Goal: Transaction & Acquisition: Purchase product/service

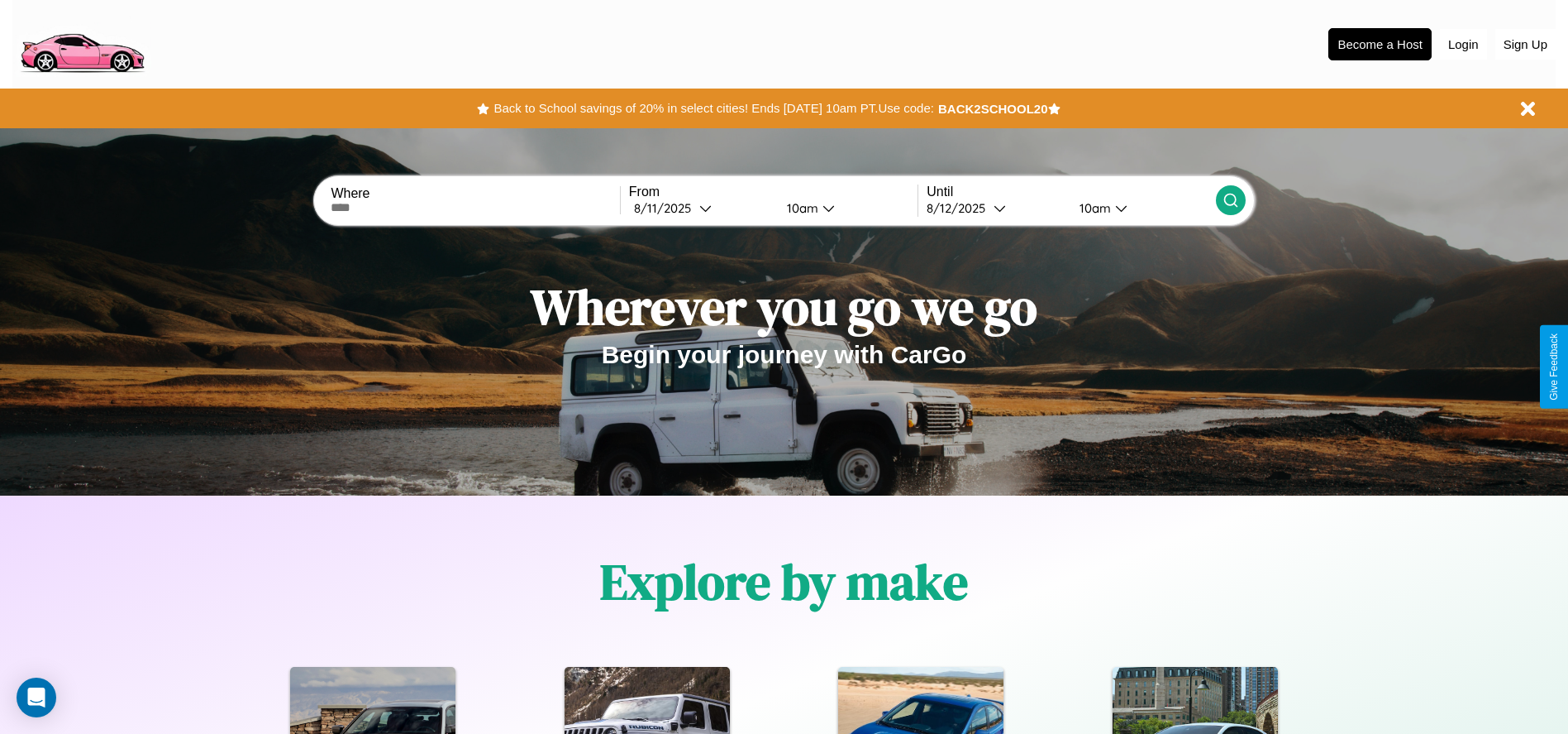
scroll to position [343, 0]
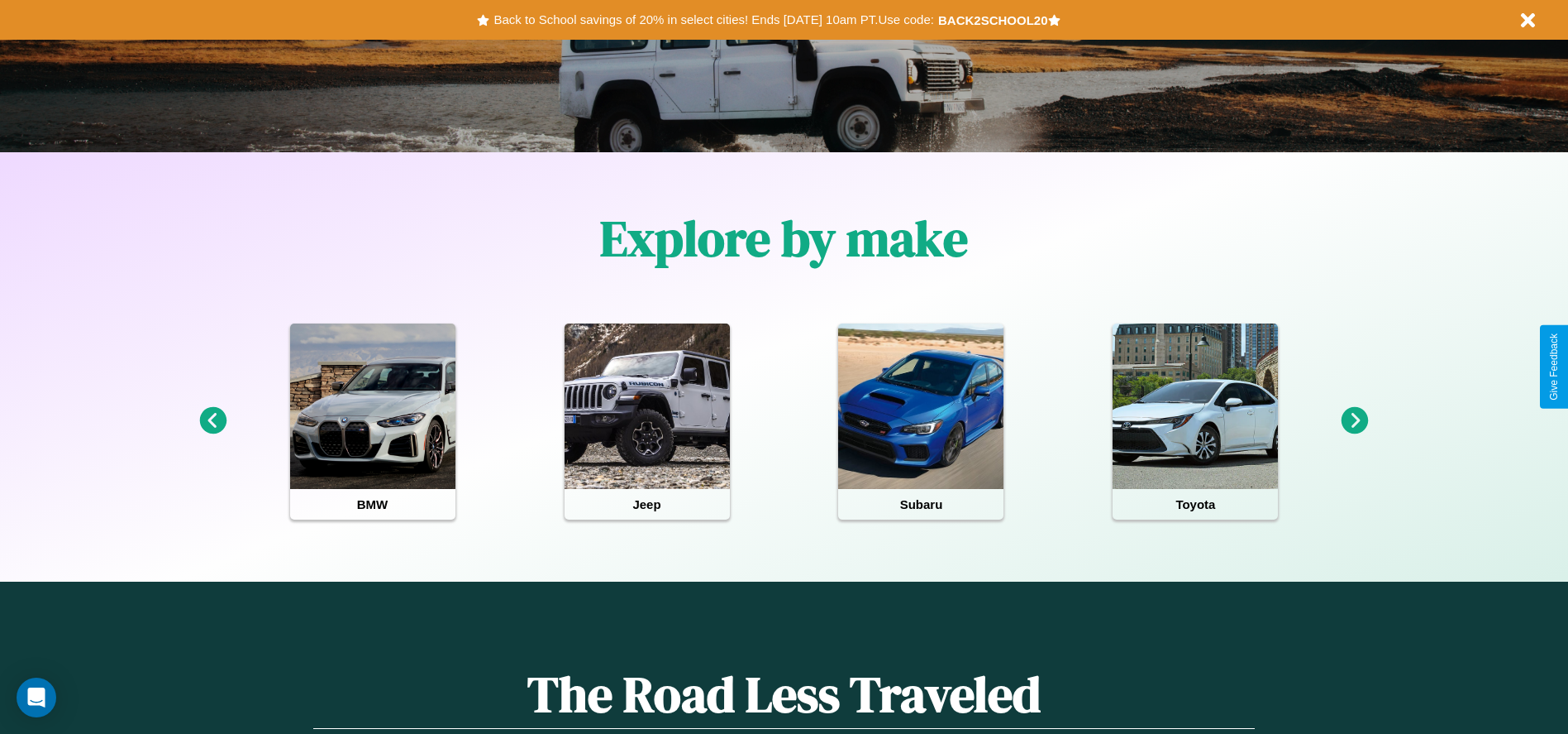
click at [1355, 421] on icon at bounding box center [1355, 420] width 27 height 27
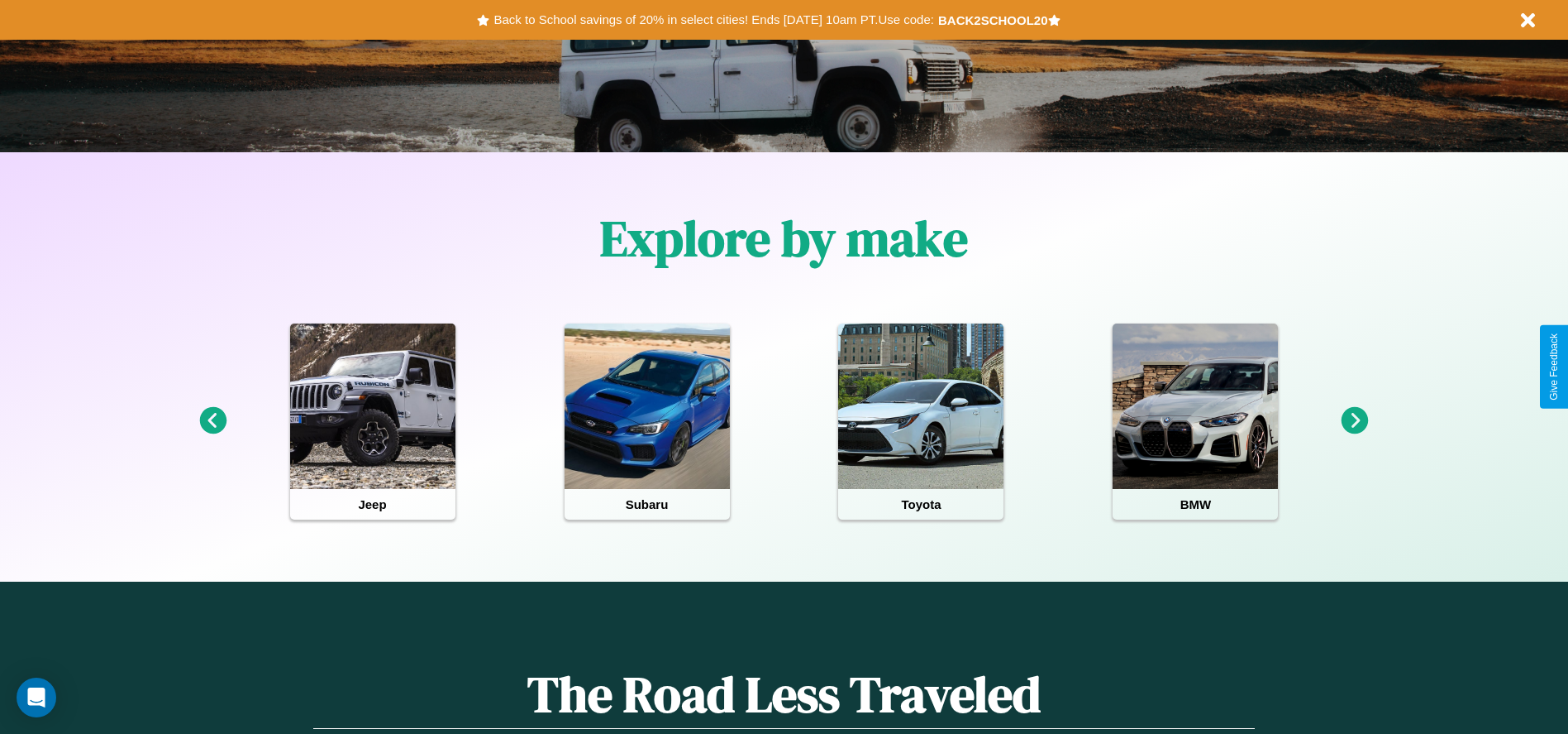
click at [1355, 421] on icon at bounding box center [1355, 420] width 27 height 27
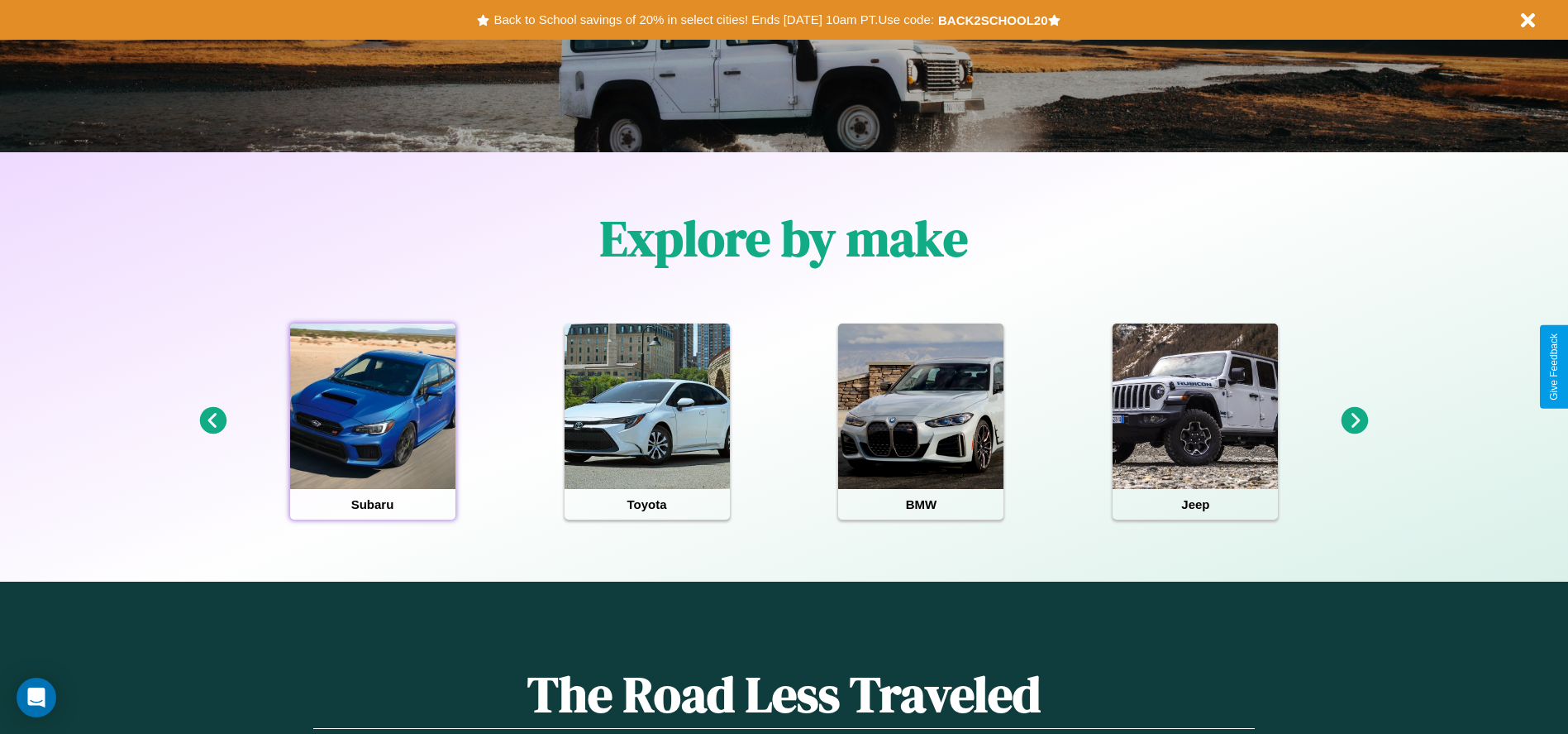
click at [372, 421] on div at bounding box center [372, 406] width 166 height 166
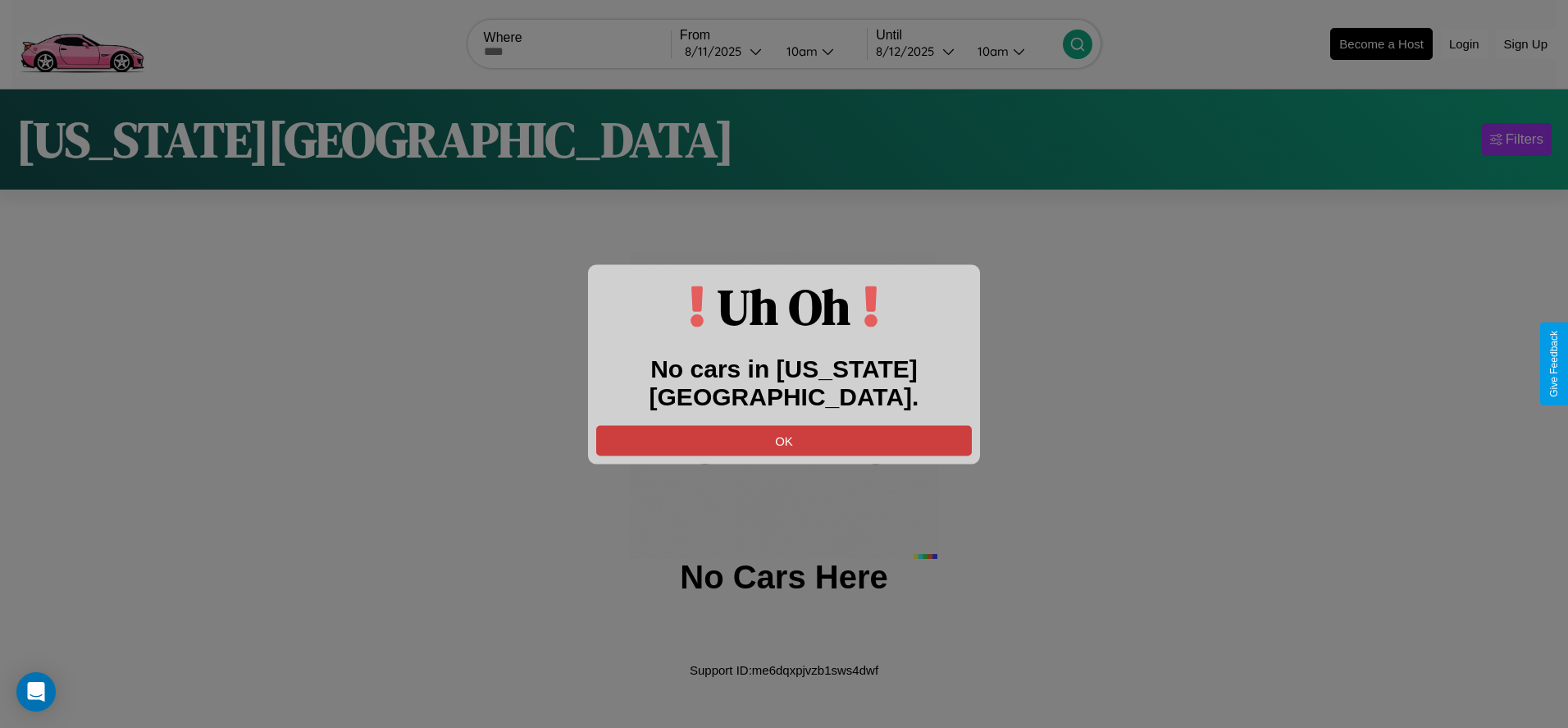
click at [784, 425] on button "OK" at bounding box center [784, 440] width 376 height 31
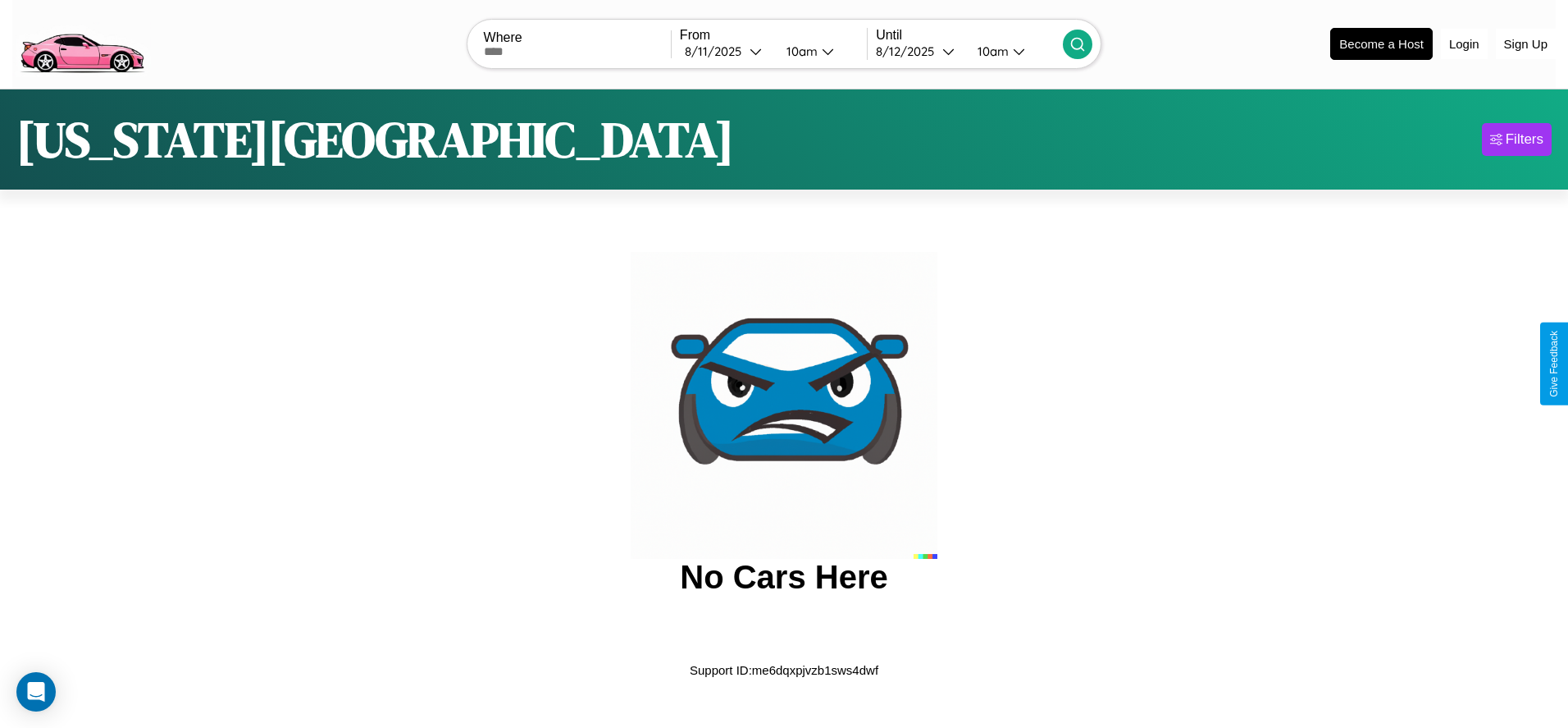
click at [577, 51] on input "text" at bounding box center [577, 52] width 187 height 13
type input "**********"
click at [726, 51] on div "8 / 11 / 2025" at bounding box center [717, 51] width 64 height 16
select select "*"
select select "****"
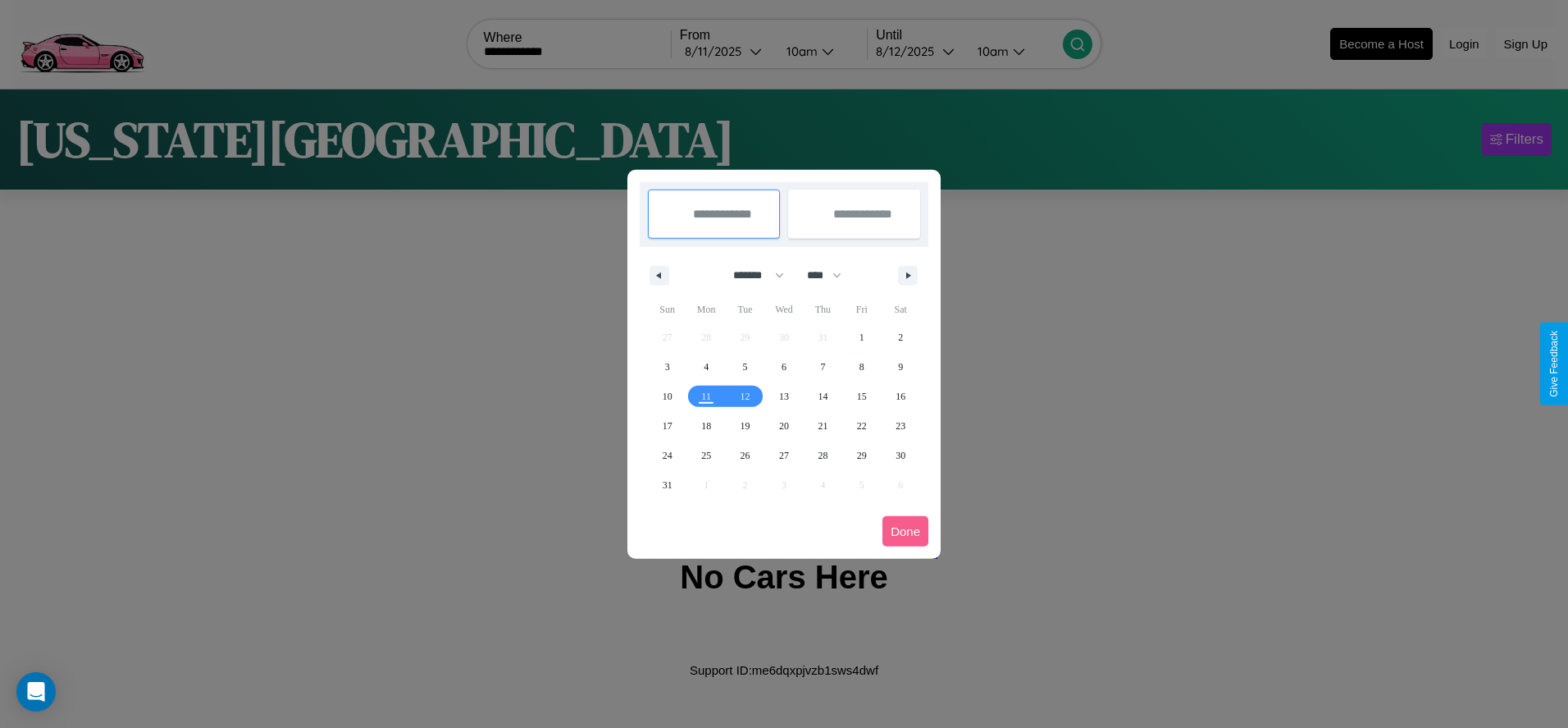
drag, startPoint x: 751, startPoint y: 275, endPoint x: 784, endPoint y: 329, distance: 63.3
click at [751, 275] on select "******* ******** ***** ***** *** **** **** ****** ********* ******* ******** **…" at bounding box center [756, 275] width 69 height 27
select select "*"
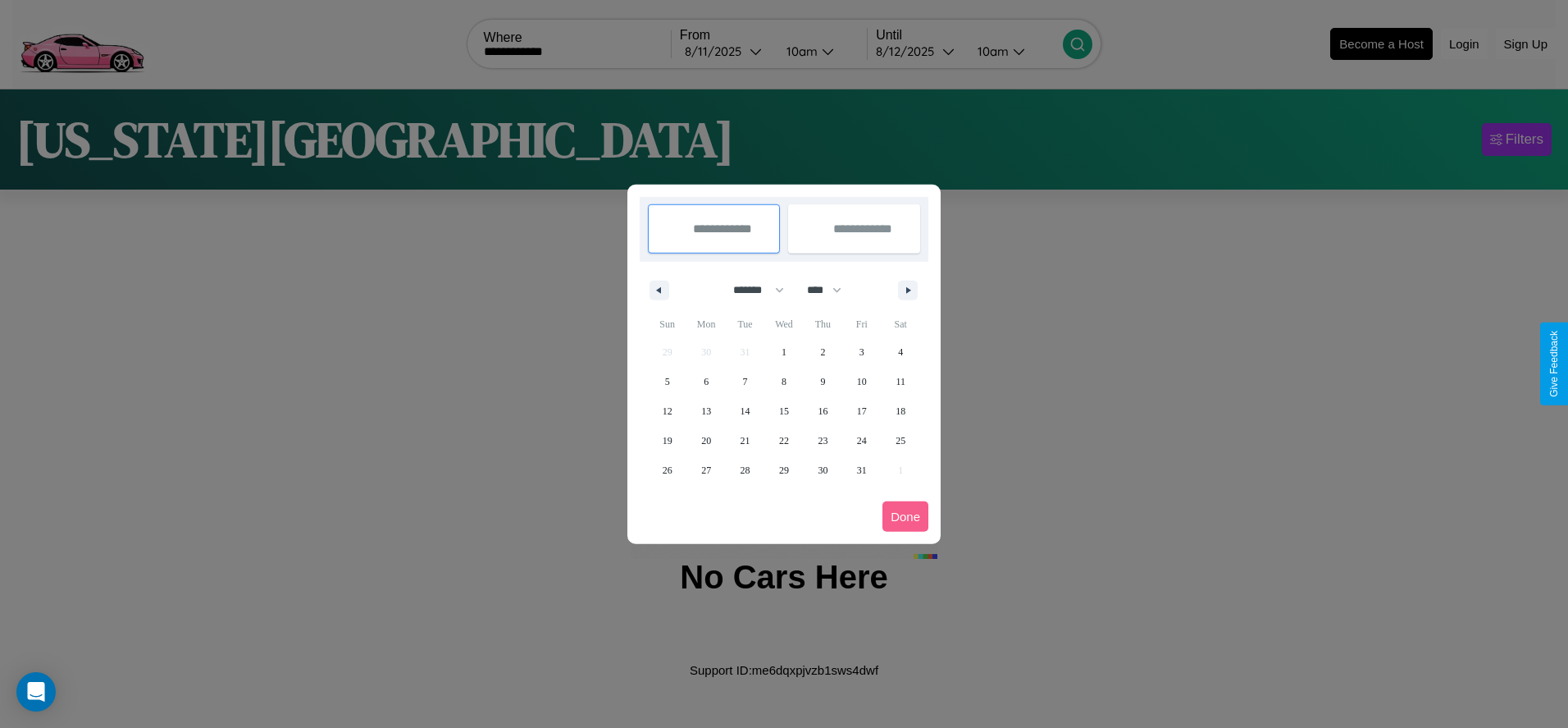
click at [832, 289] on select "**** **** **** **** **** **** **** **** **** **** **** **** **** **** **** ****…" at bounding box center [824, 290] width 50 height 27
select select "****"
click at [706, 469] on span "26" at bounding box center [706, 470] width 10 height 30
type input "**********"
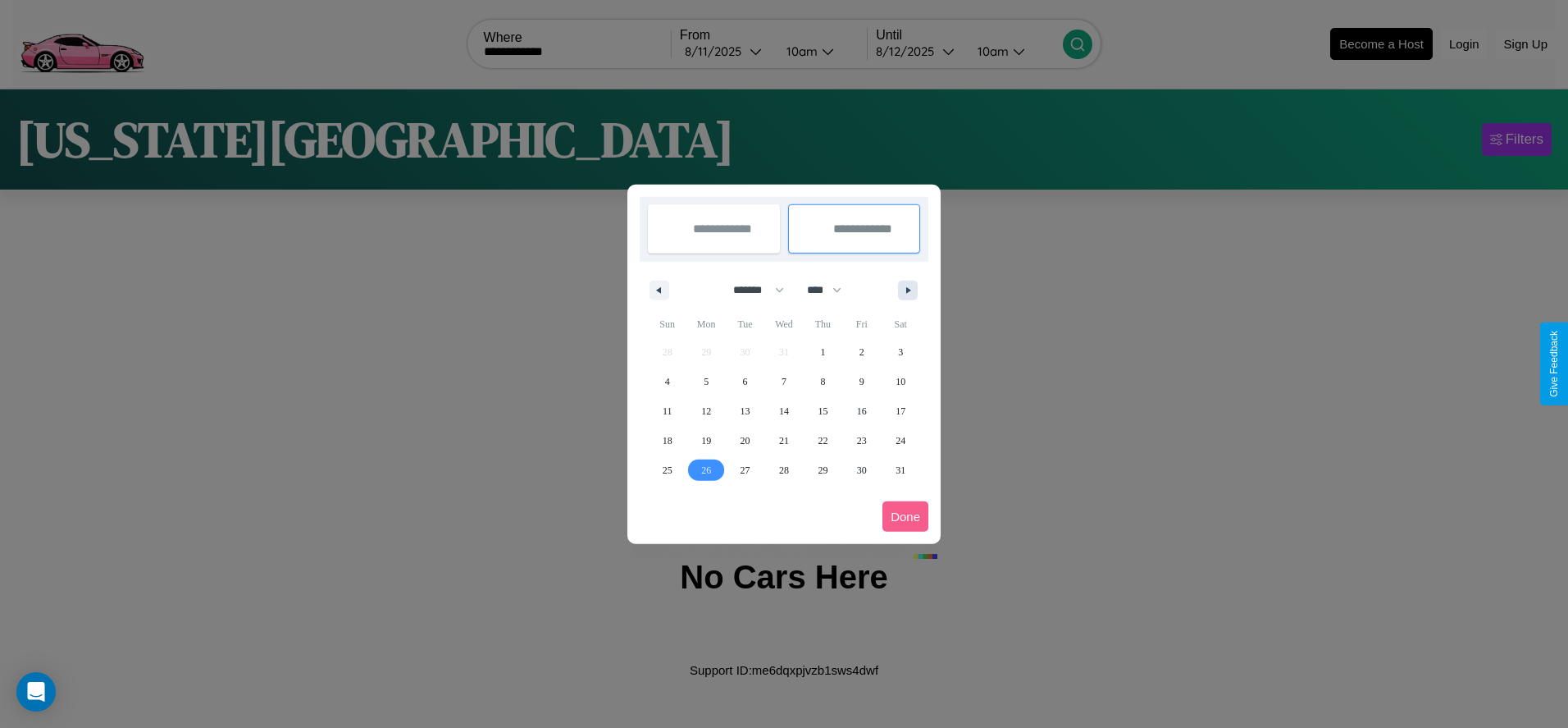
click at [908, 289] on icon "button" at bounding box center [911, 290] width 8 height 7
select select "*"
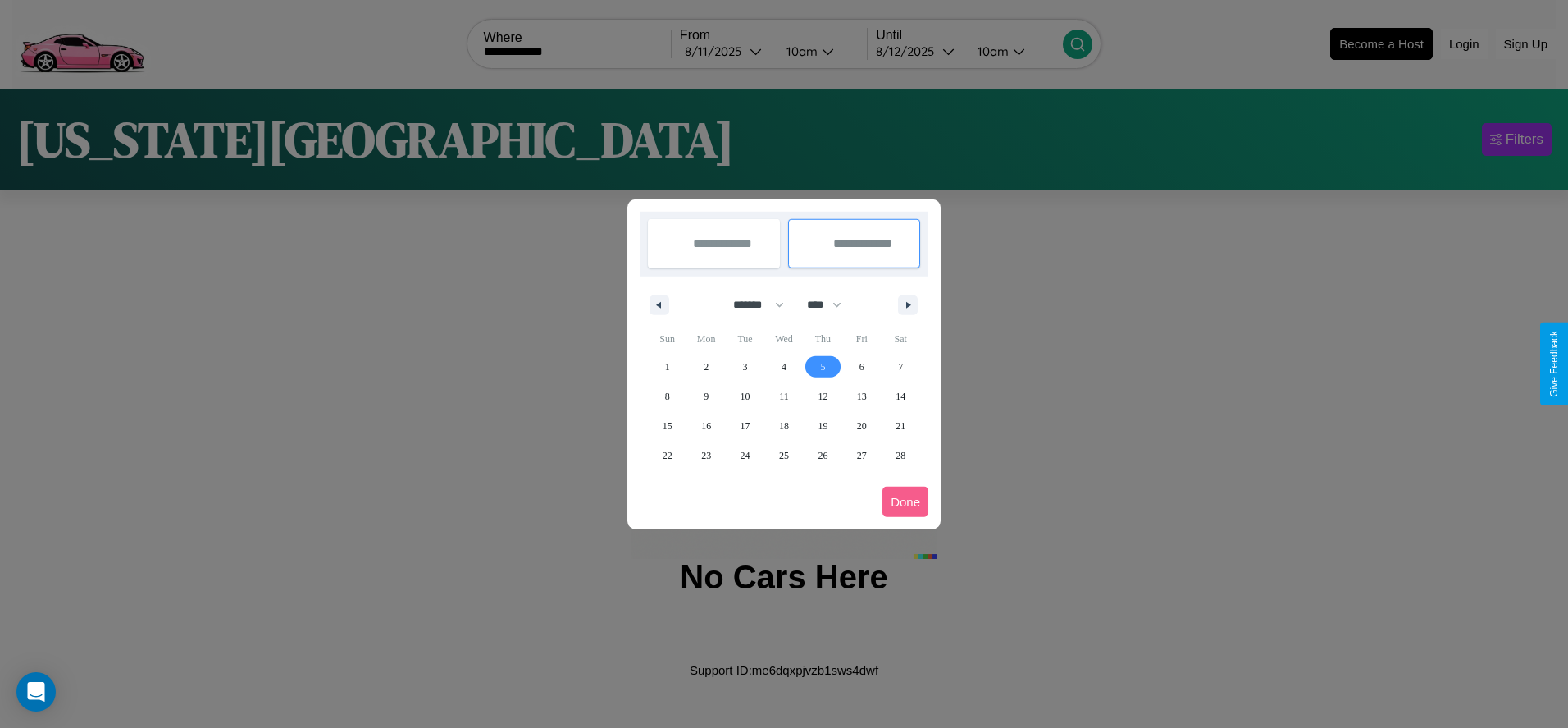
click at [823, 366] on span "5" at bounding box center [823, 367] width 5 height 30
type input "**********"
select select "*"
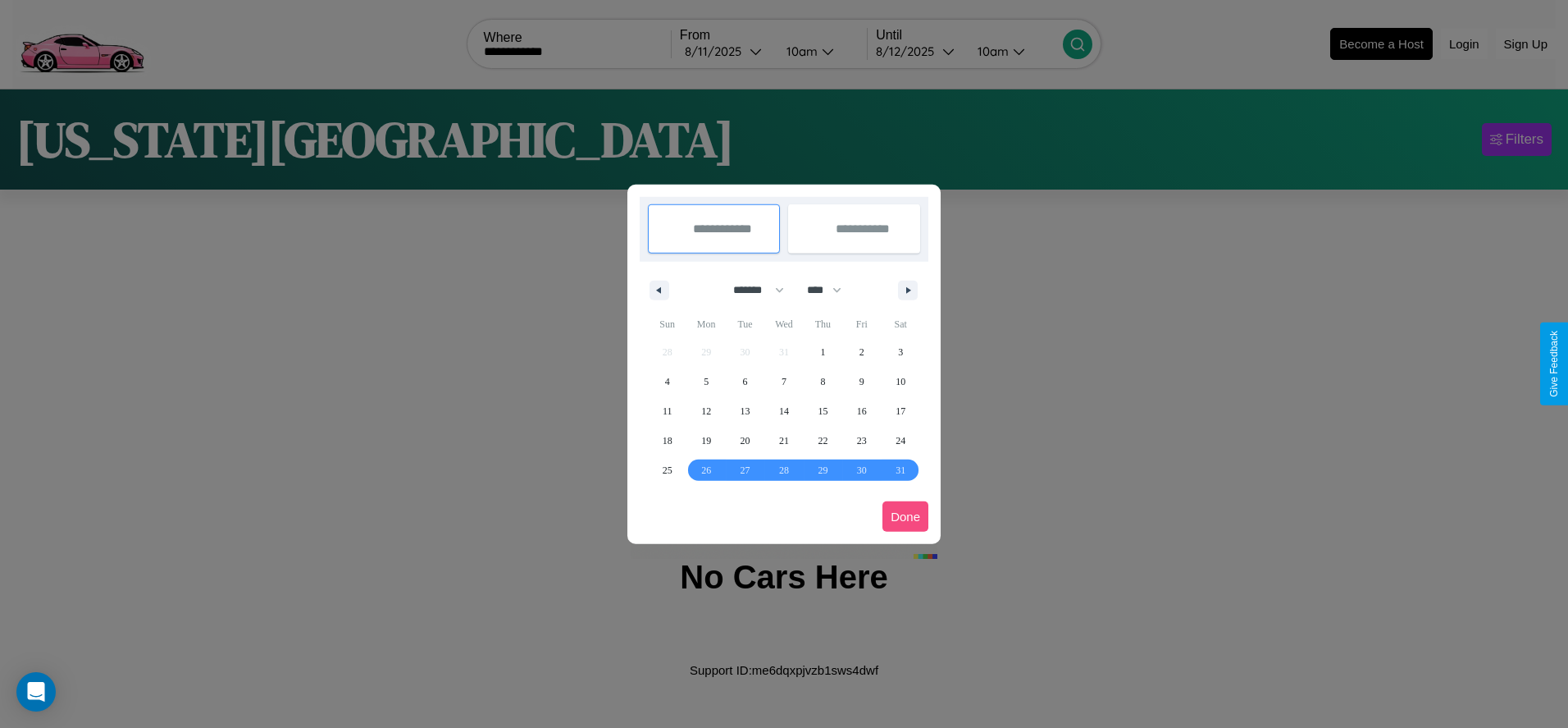
click at [905, 516] on button "Done" at bounding box center [905, 516] width 46 height 31
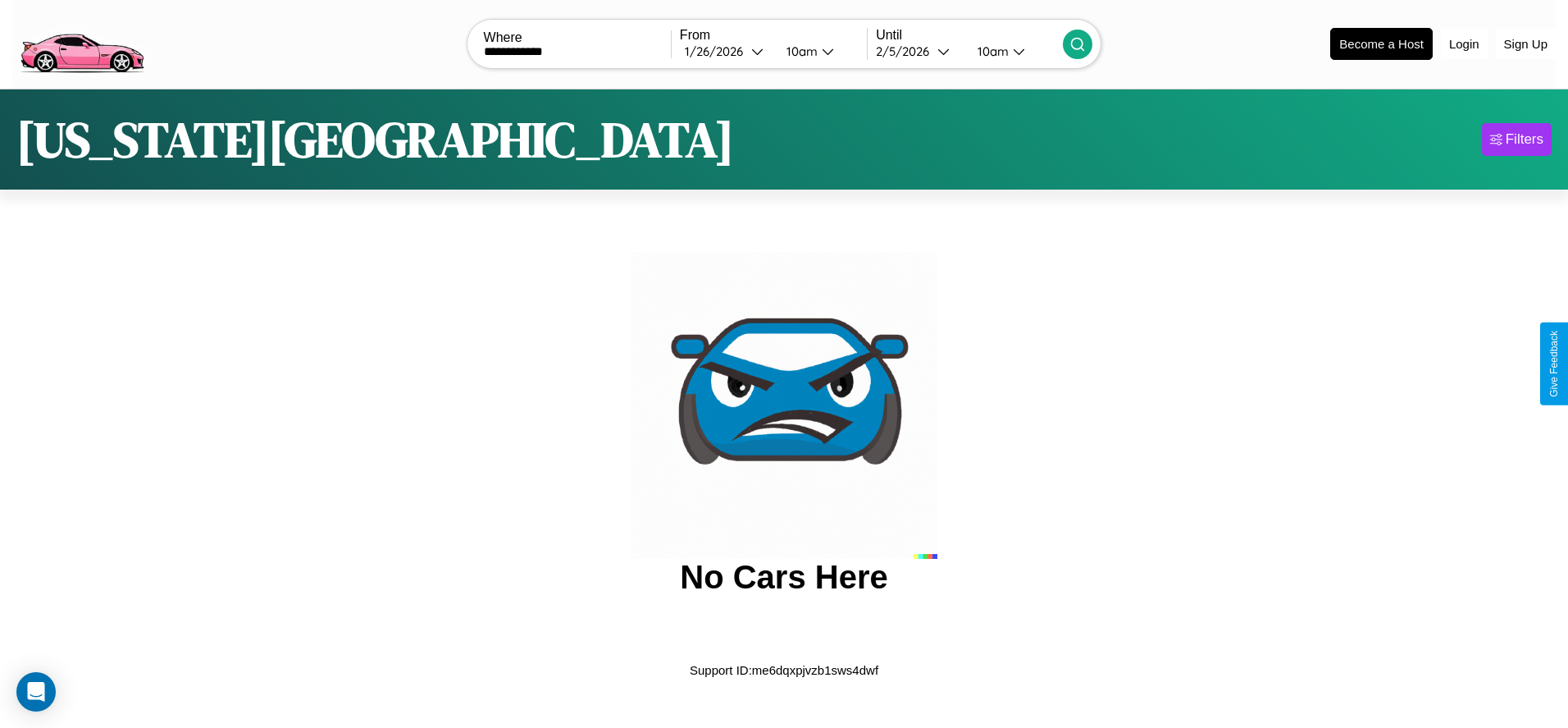
click at [1078, 44] on icon at bounding box center [1078, 45] width 17 height 17
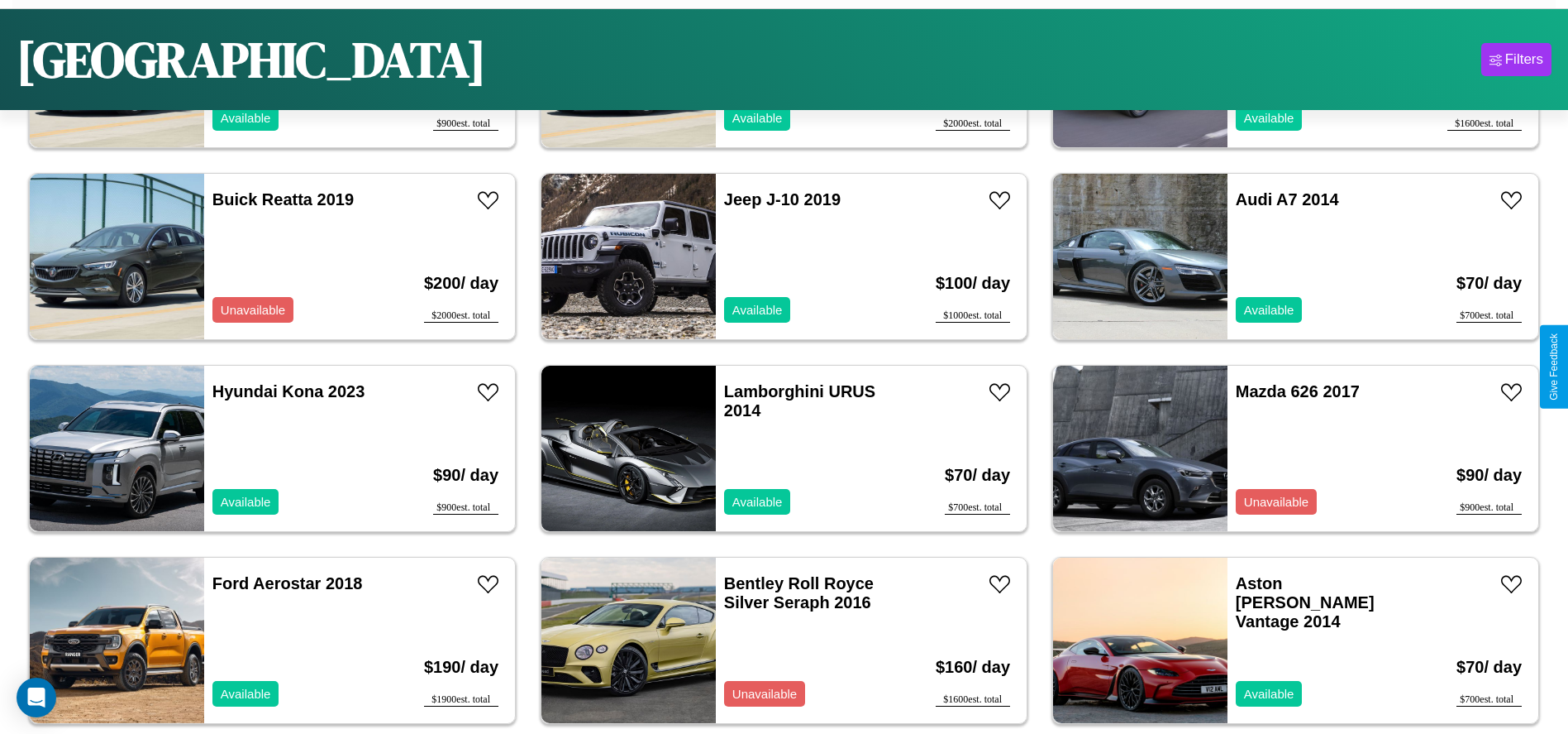
scroll to position [5198, 0]
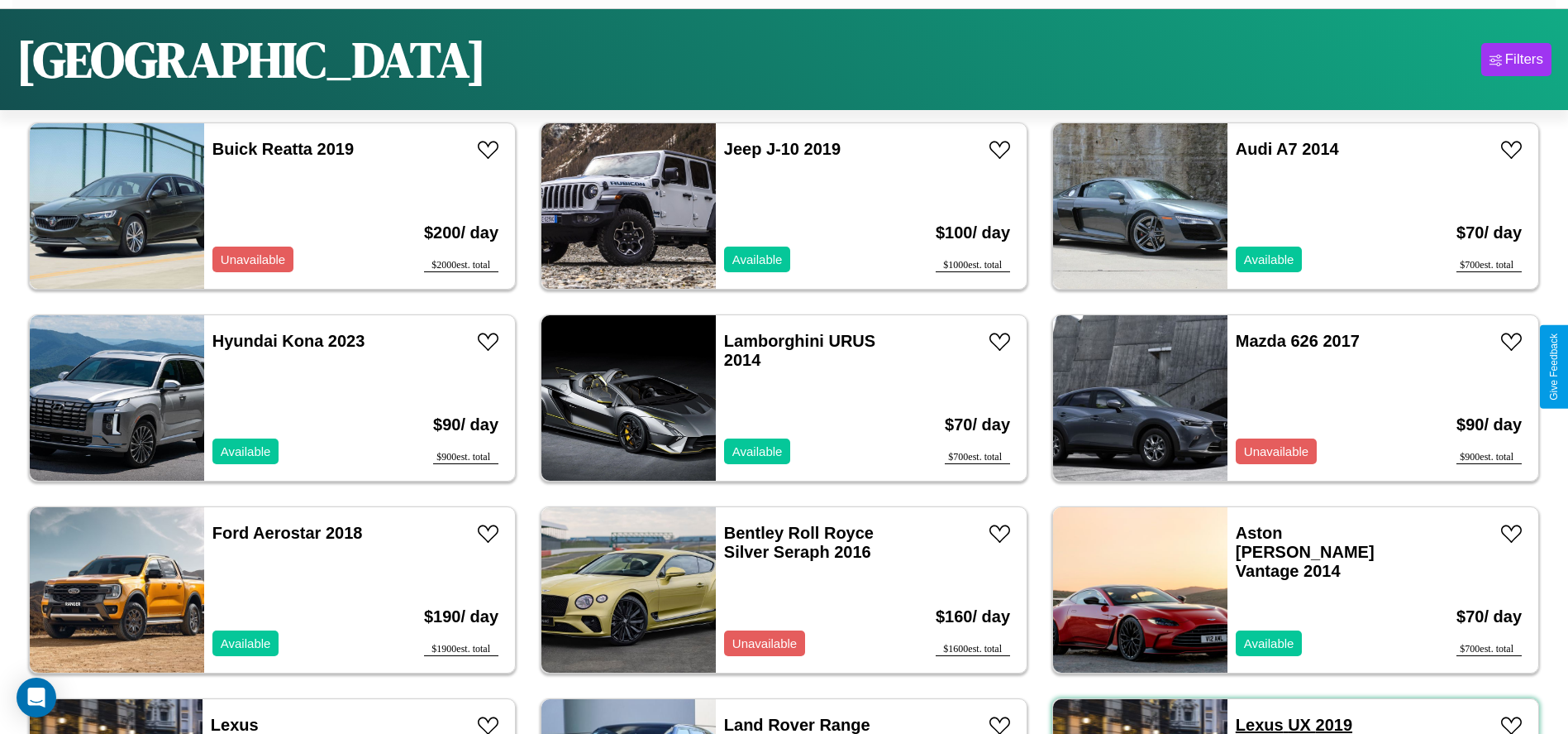
click at [1249, 724] on link "Lexus UX 2019" at bounding box center [1294, 725] width 117 height 18
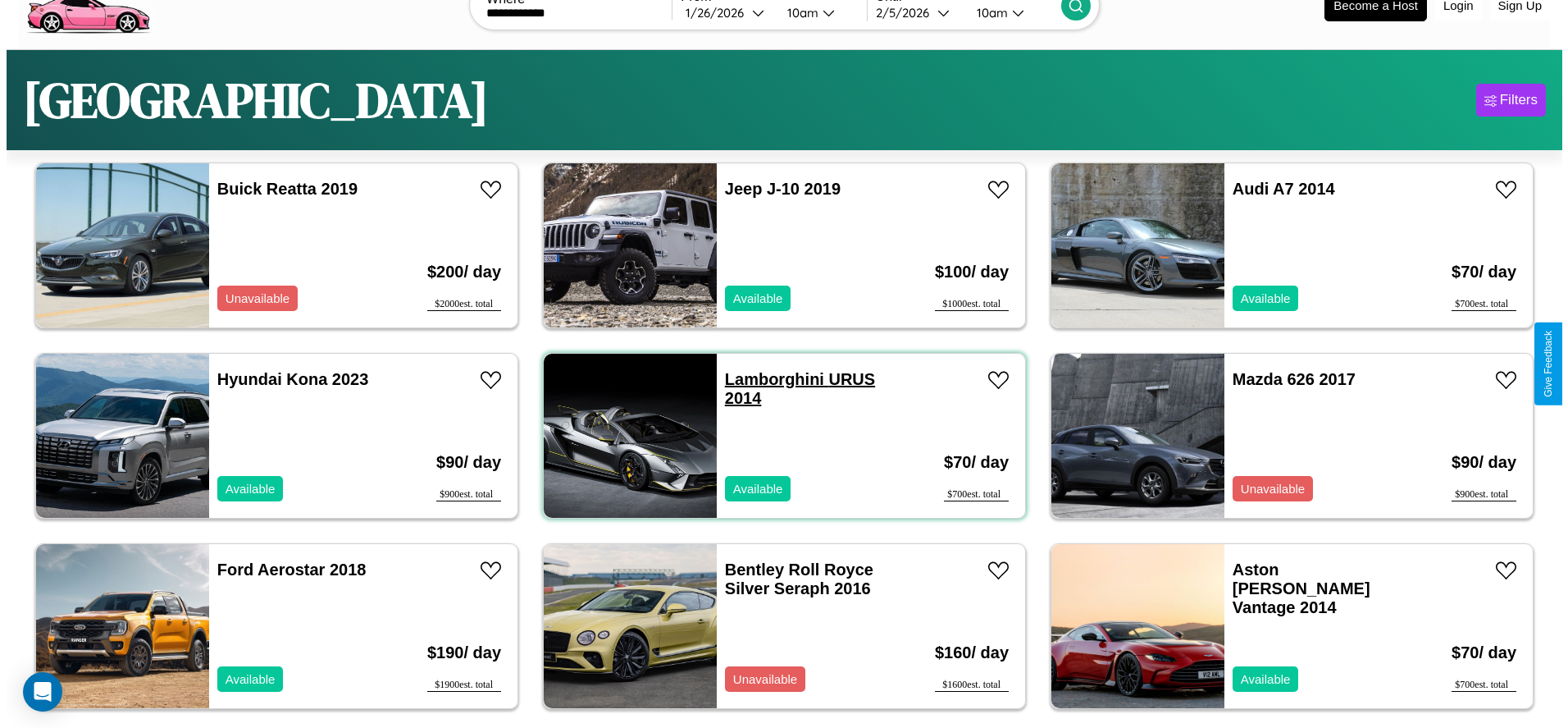
scroll to position [0, 0]
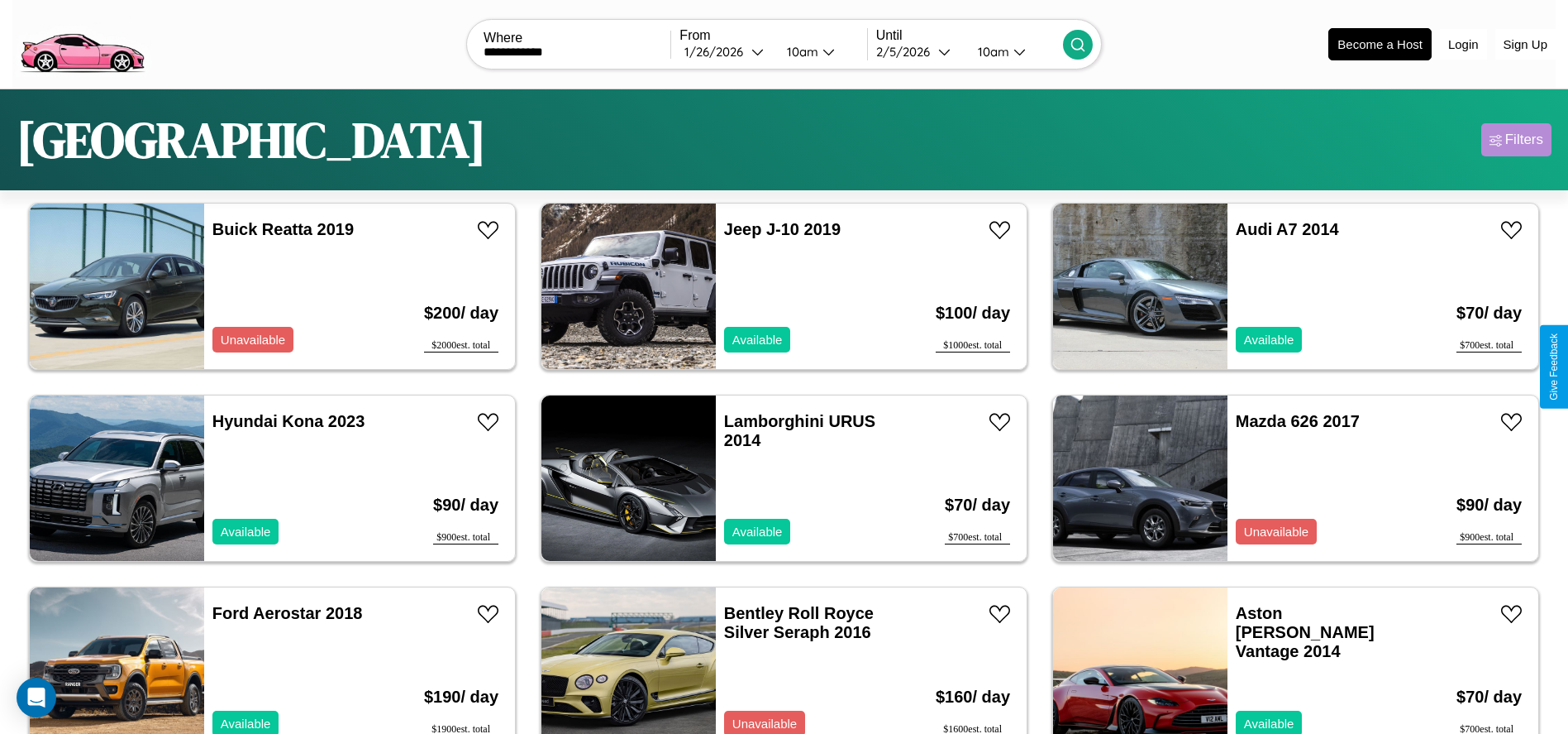
click at [1516, 140] on div "Filters" at bounding box center [1525, 140] width 38 height 17
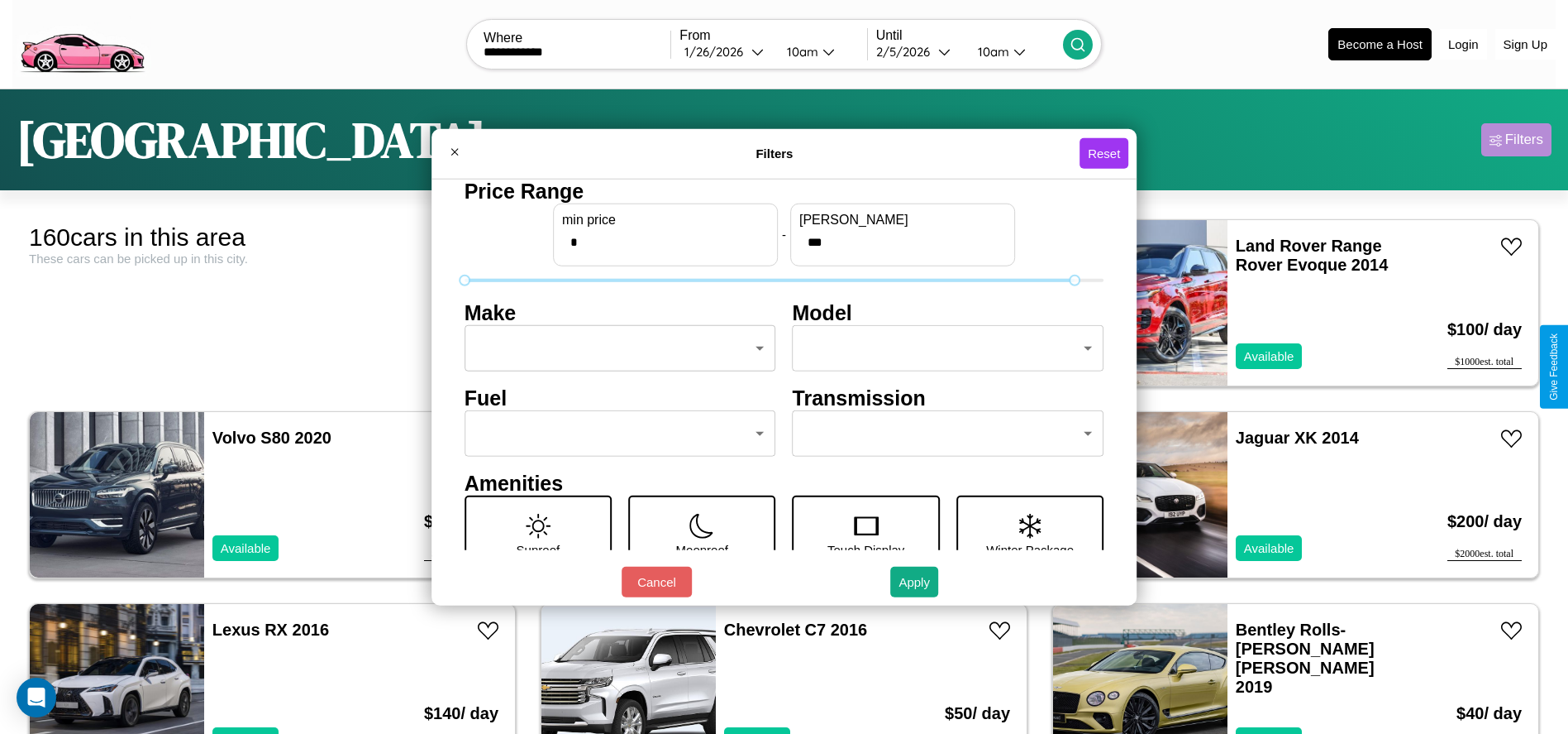
type input "***"
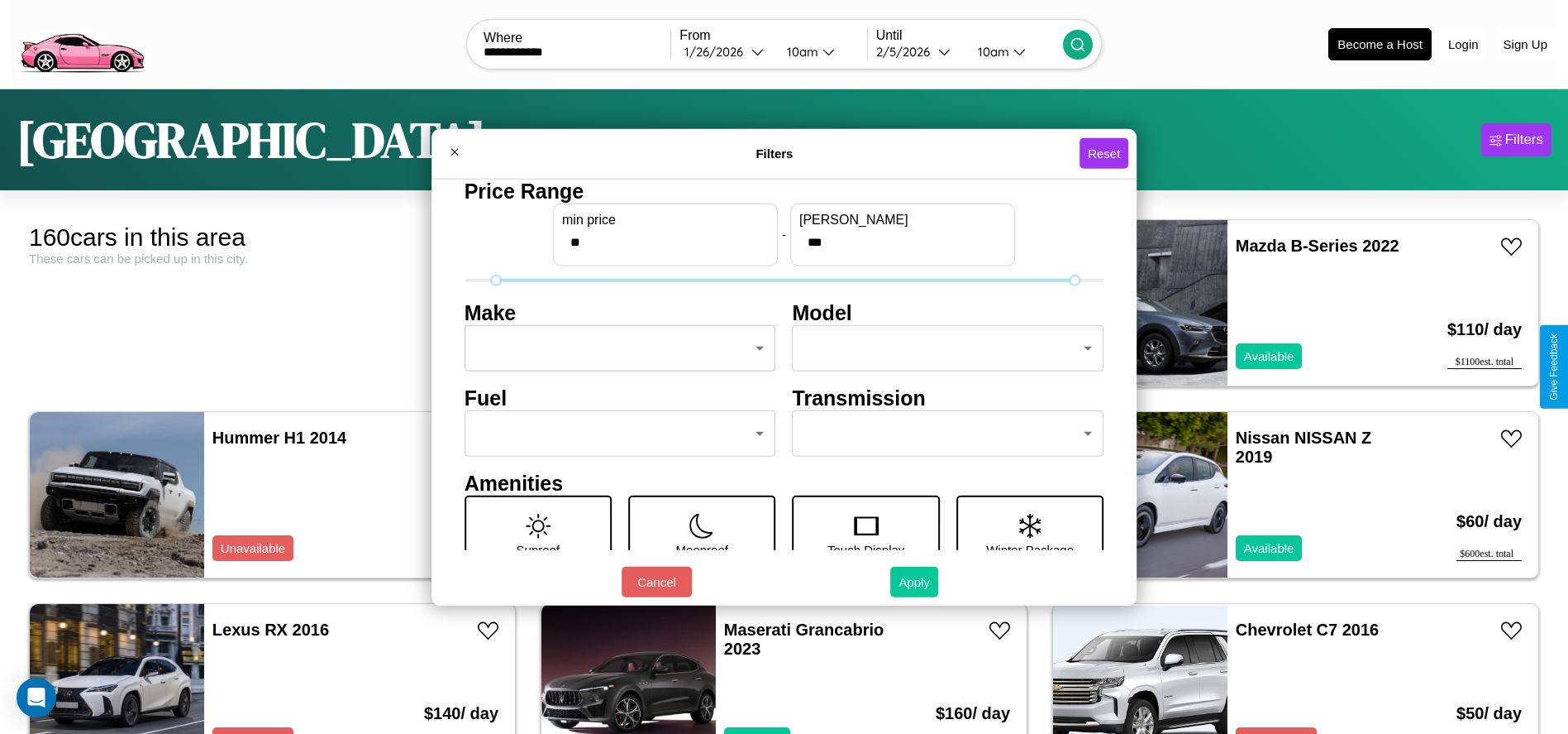
type input "**"
click at [915, 582] on button "Apply" at bounding box center [914, 582] width 48 height 31
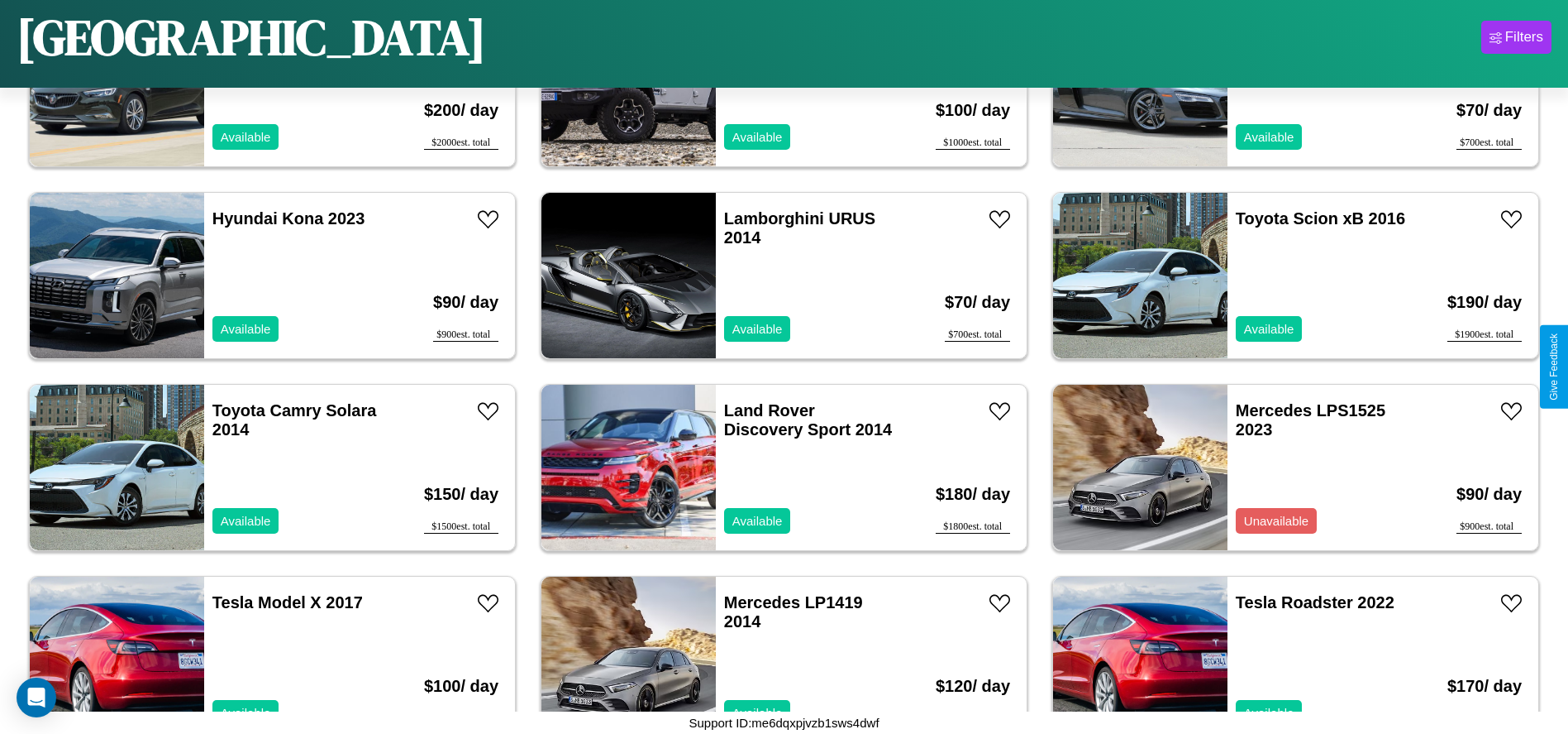
scroll to position [1528, 0]
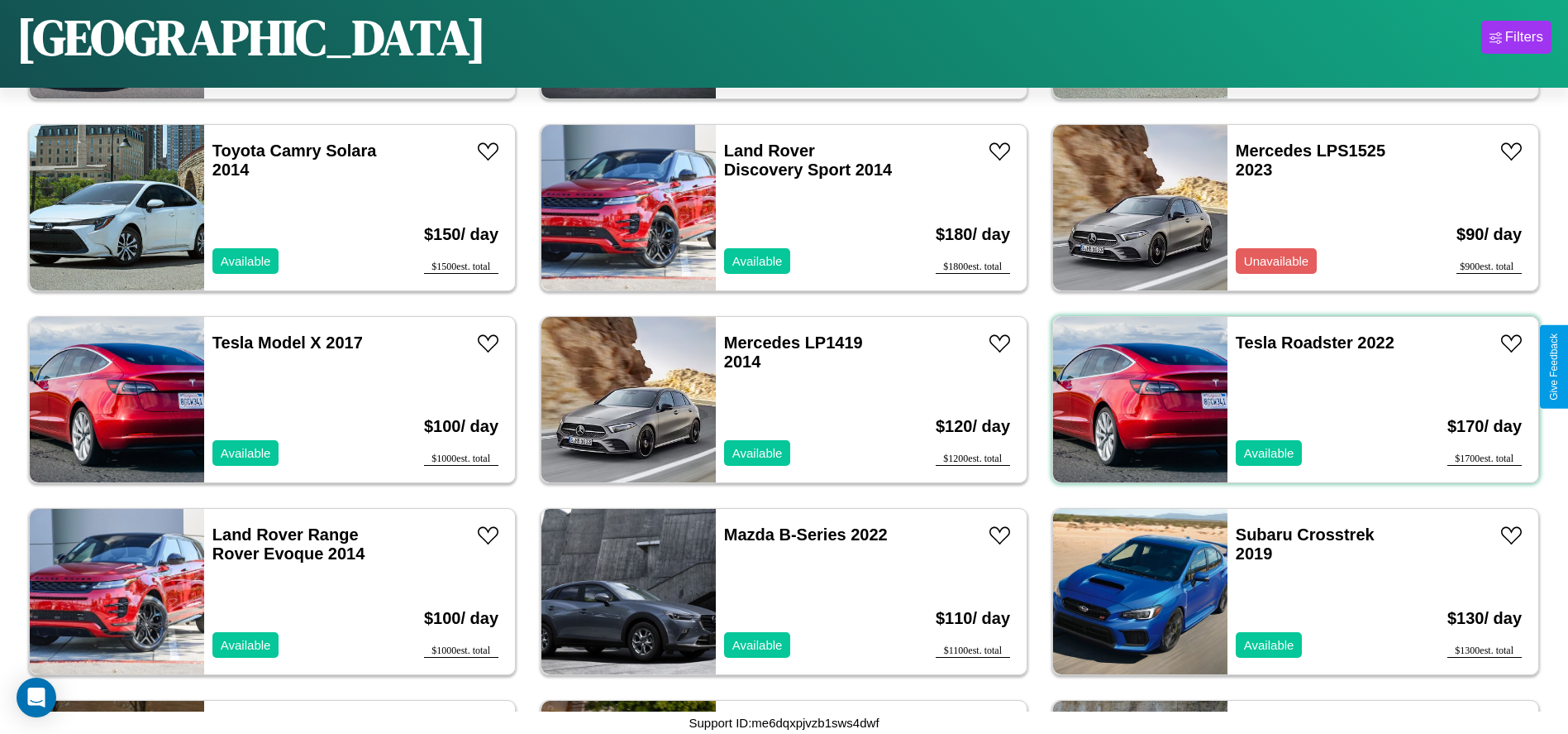
click at [1286, 400] on div "Tesla Roadster 2022 Available" at bounding box center [1322, 399] width 191 height 166
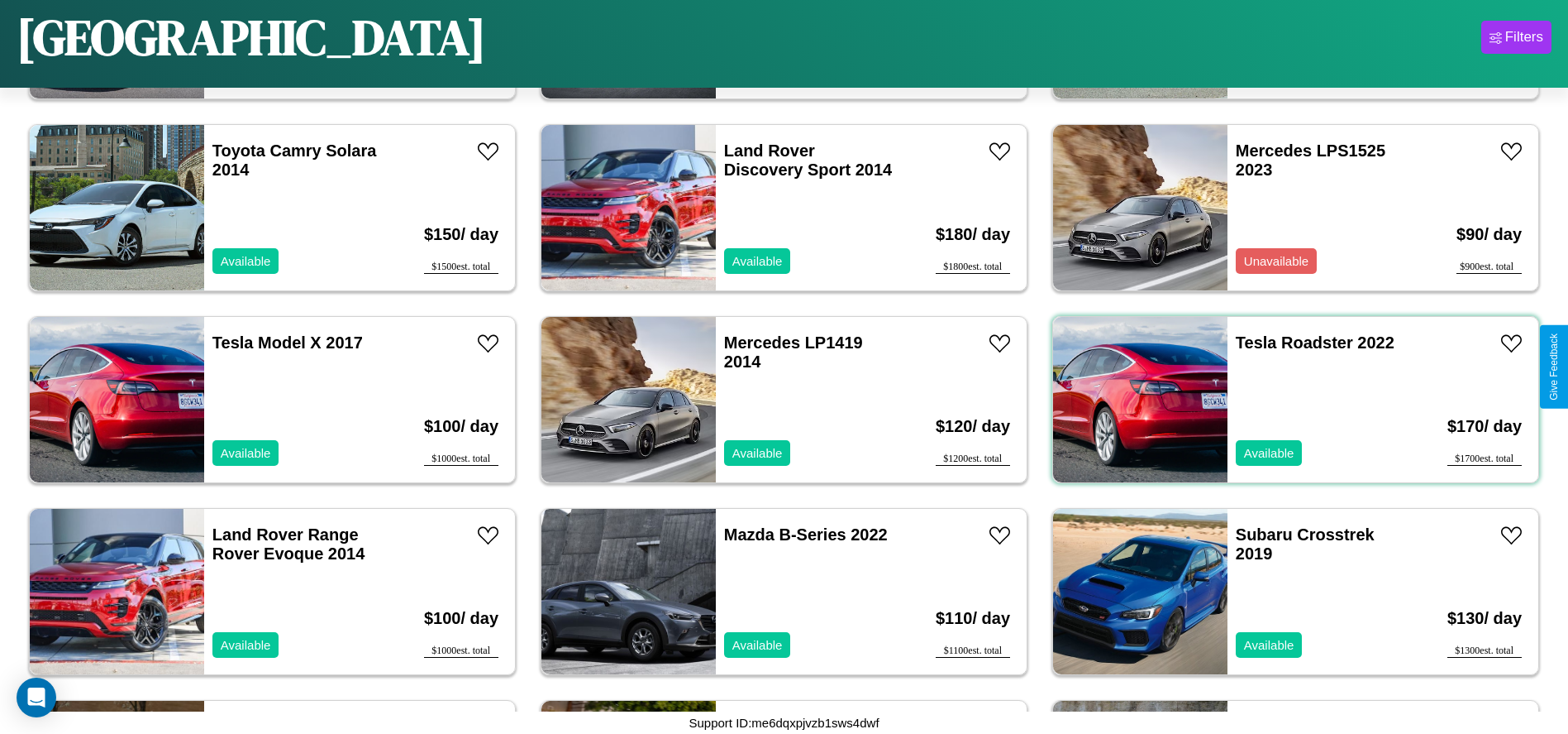
click at [1286, 400] on div "Tesla Roadster 2022 Available" at bounding box center [1322, 399] width 191 height 166
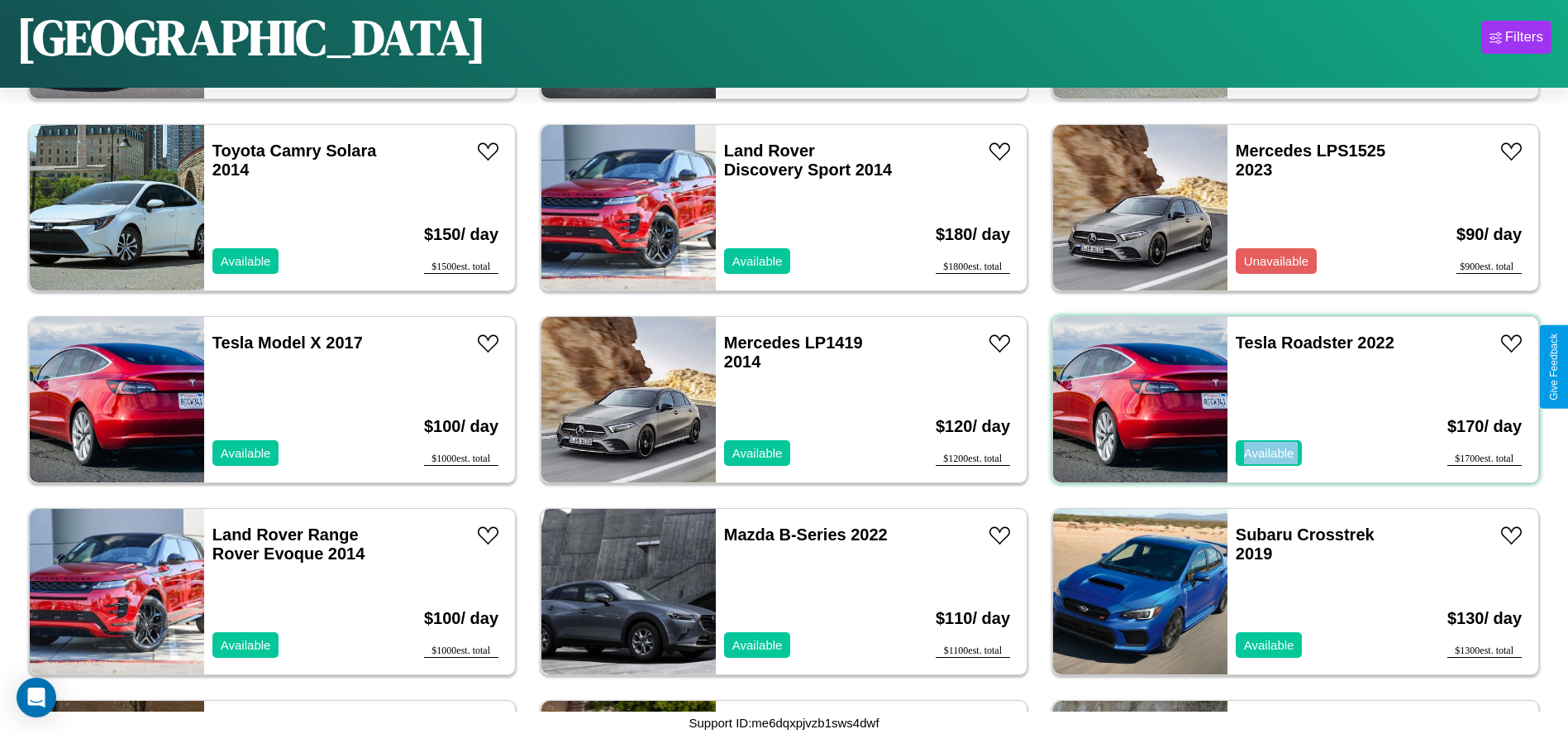
click at [1286, 400] on div "Tesla Roadster 2022 Available" at bounding box center [1322, 399] width 191 height 166
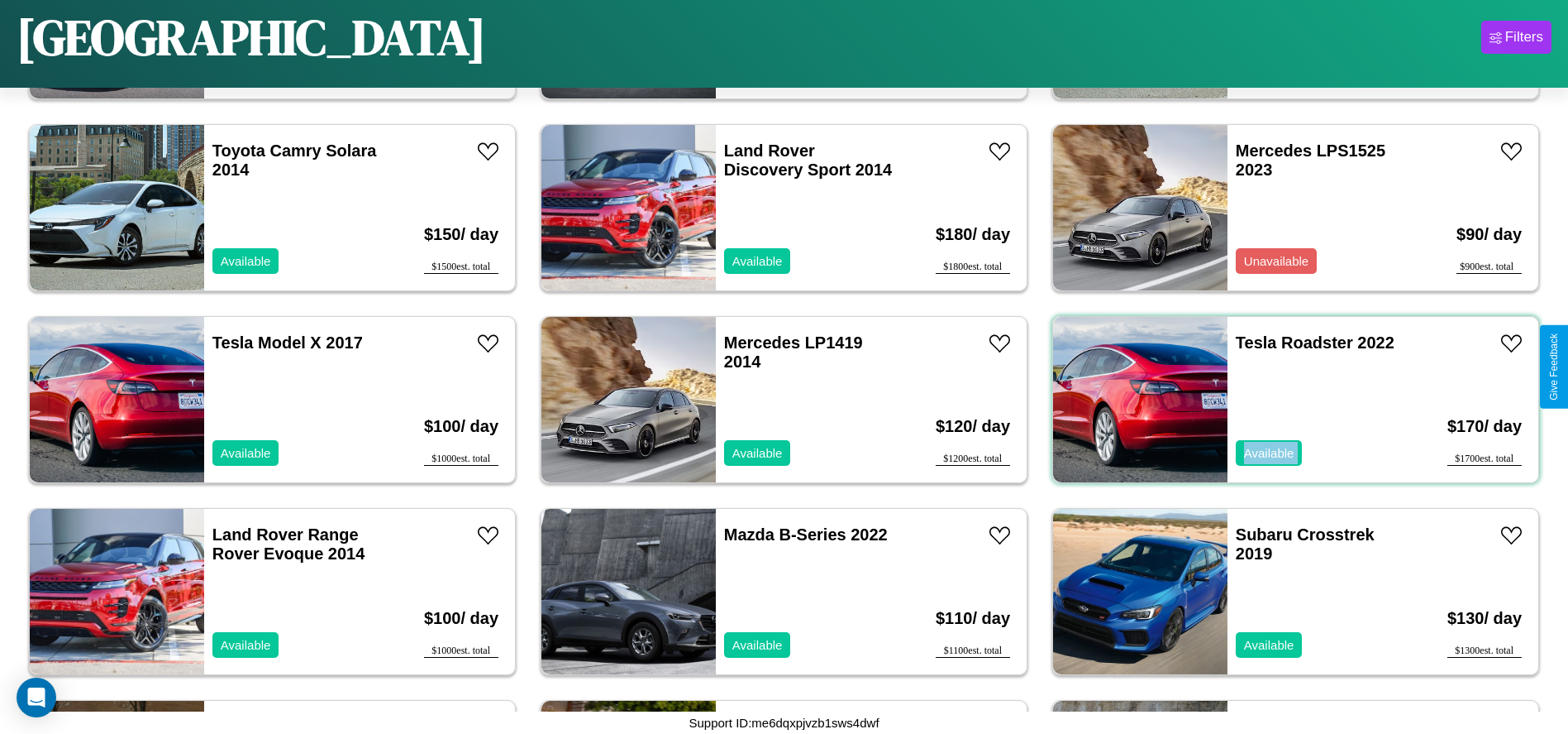
click at [1286, 400] on div "Tesla Roadster 2022 Available" at bounding box center [1322, 399] width 191 height 166
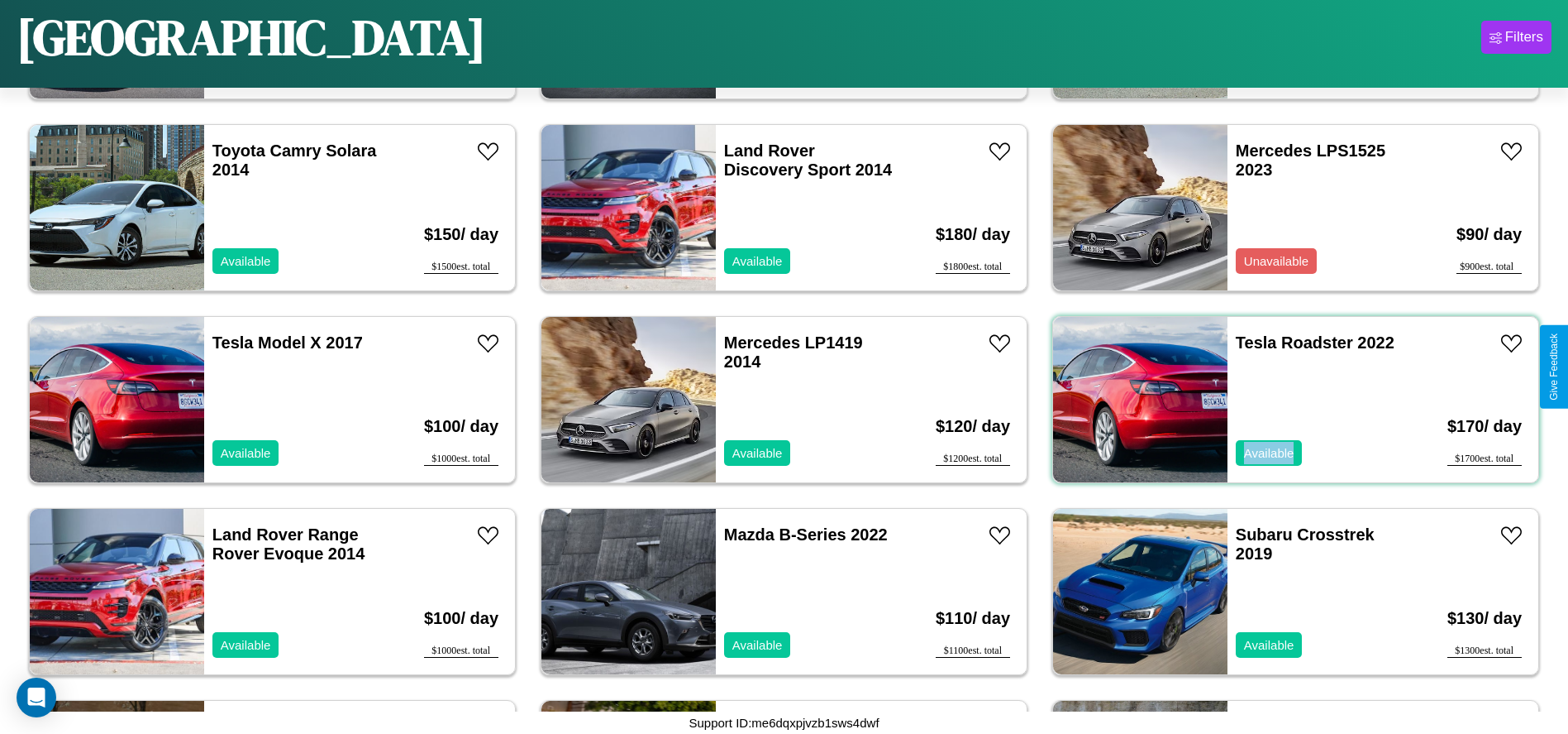
click at [1286, 400] on div "Tesla Roadster 2022 Available" at bounding box center [1322, 399] width 191 height 166
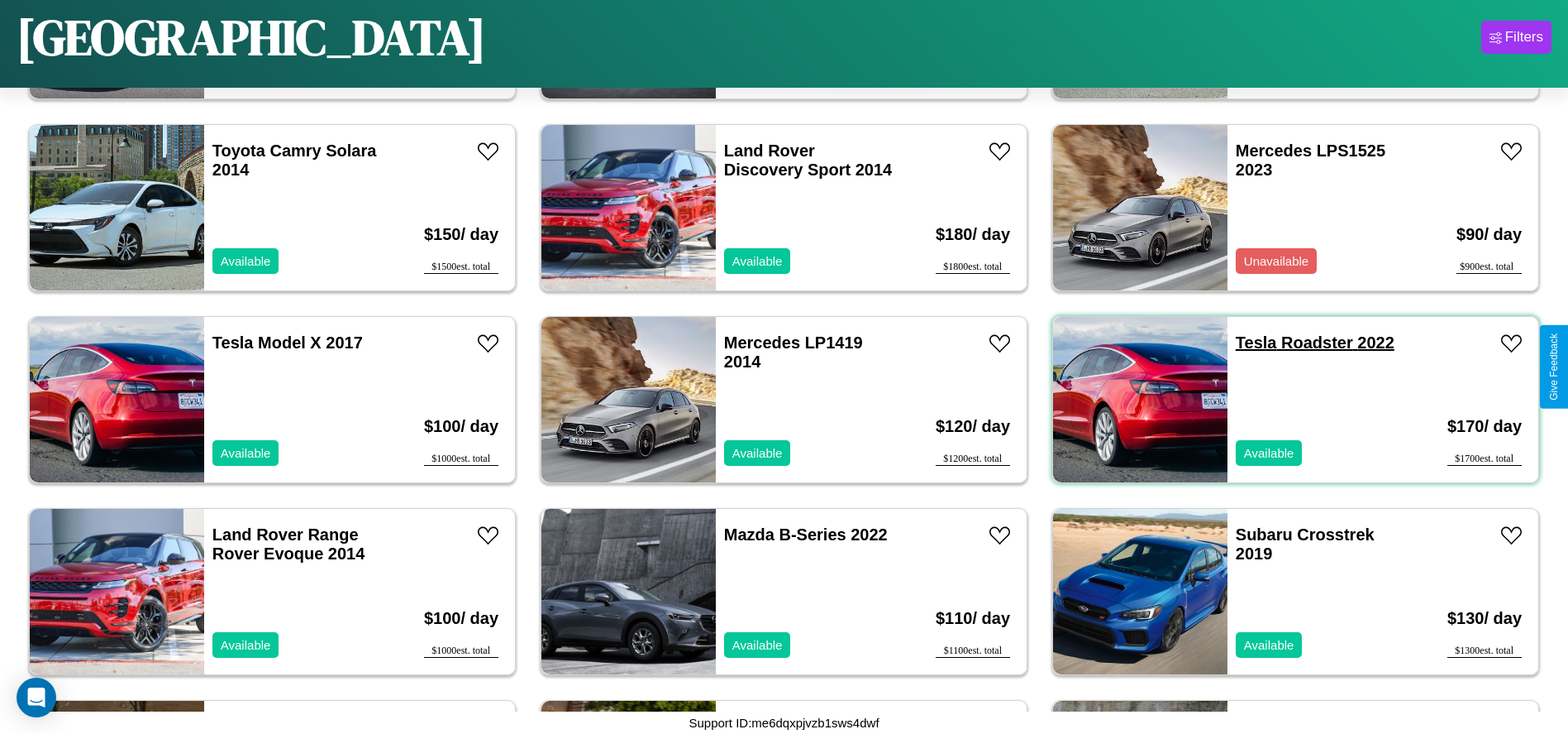
click at [1246, 342] on link "Tesla Roadster 2022" at bounding box center [1315, 342] width 159 height 18
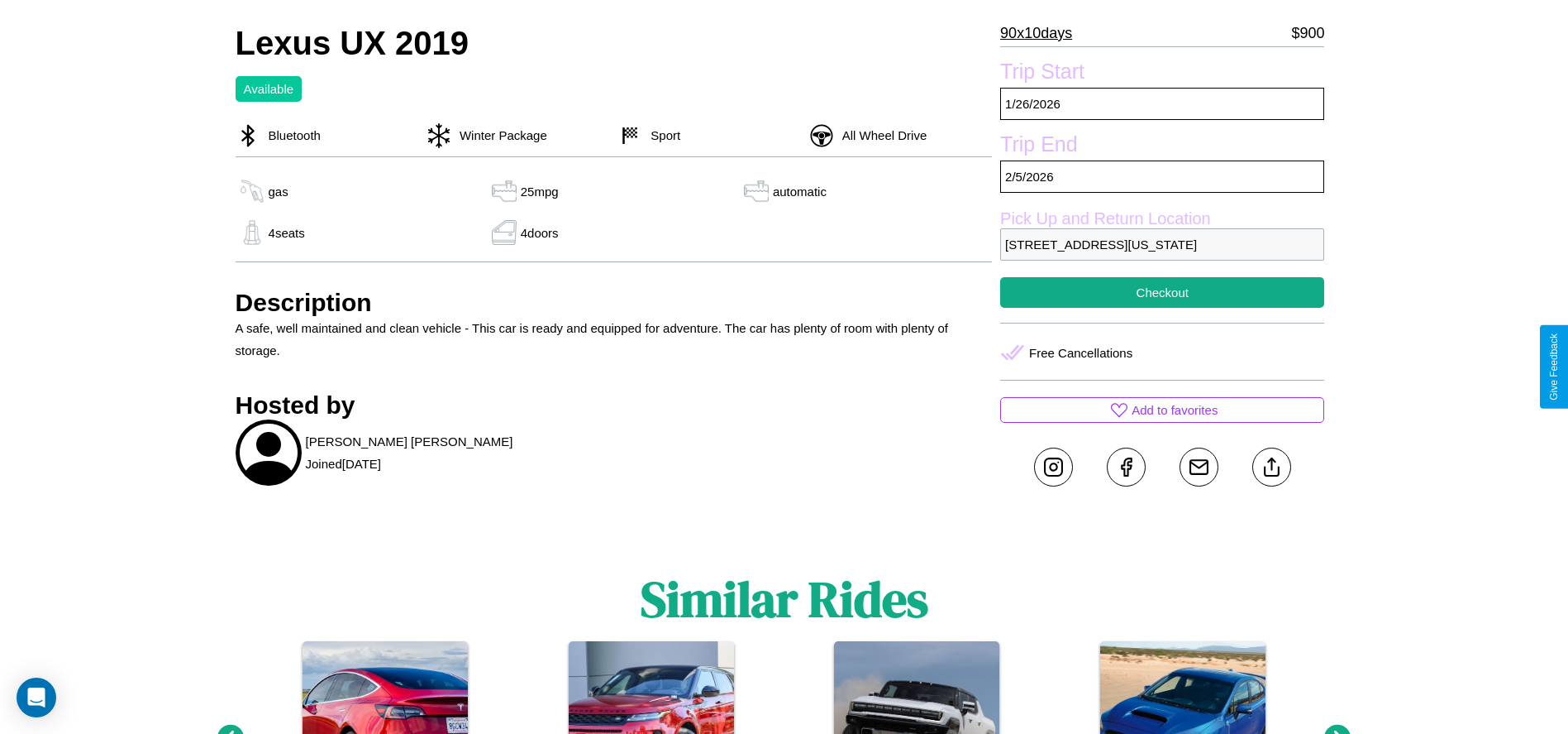
scroll to position [568, 0]
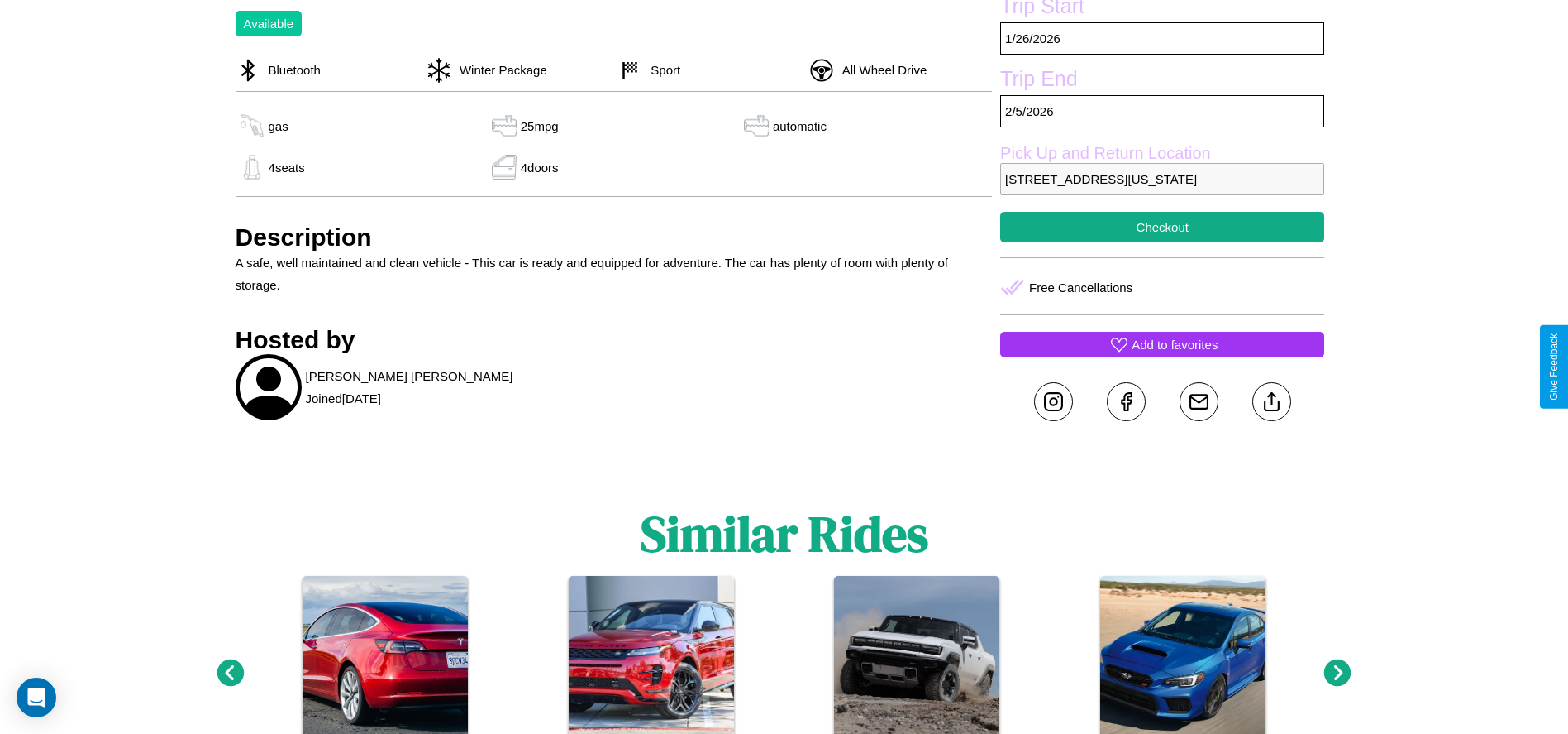
click at [1162, 356] on p "Add to favorites" at bounding box center [1174, 344] width 86 height 22
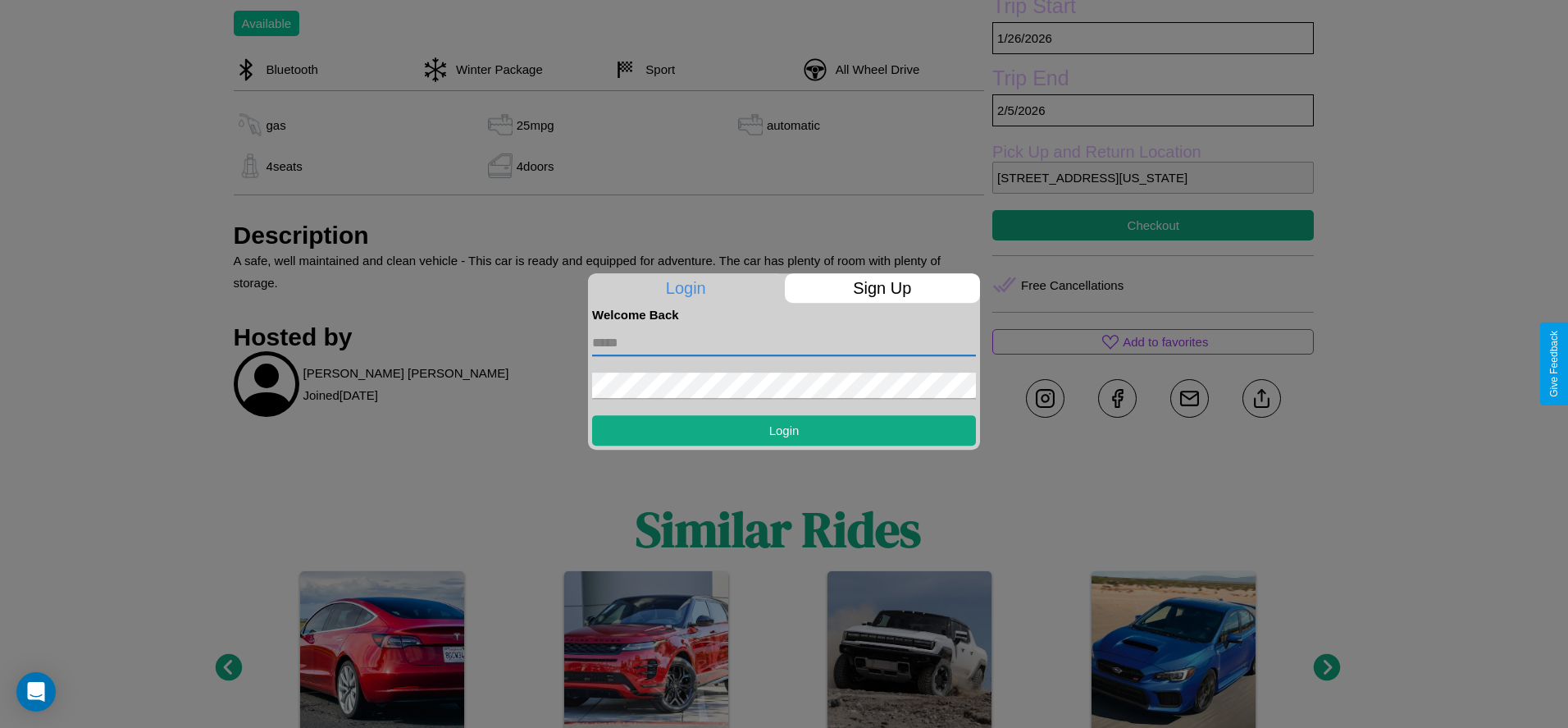
click at [784, 342] on input "text" at bounding box center [784, 343] width 384 height 26
type input "**********"
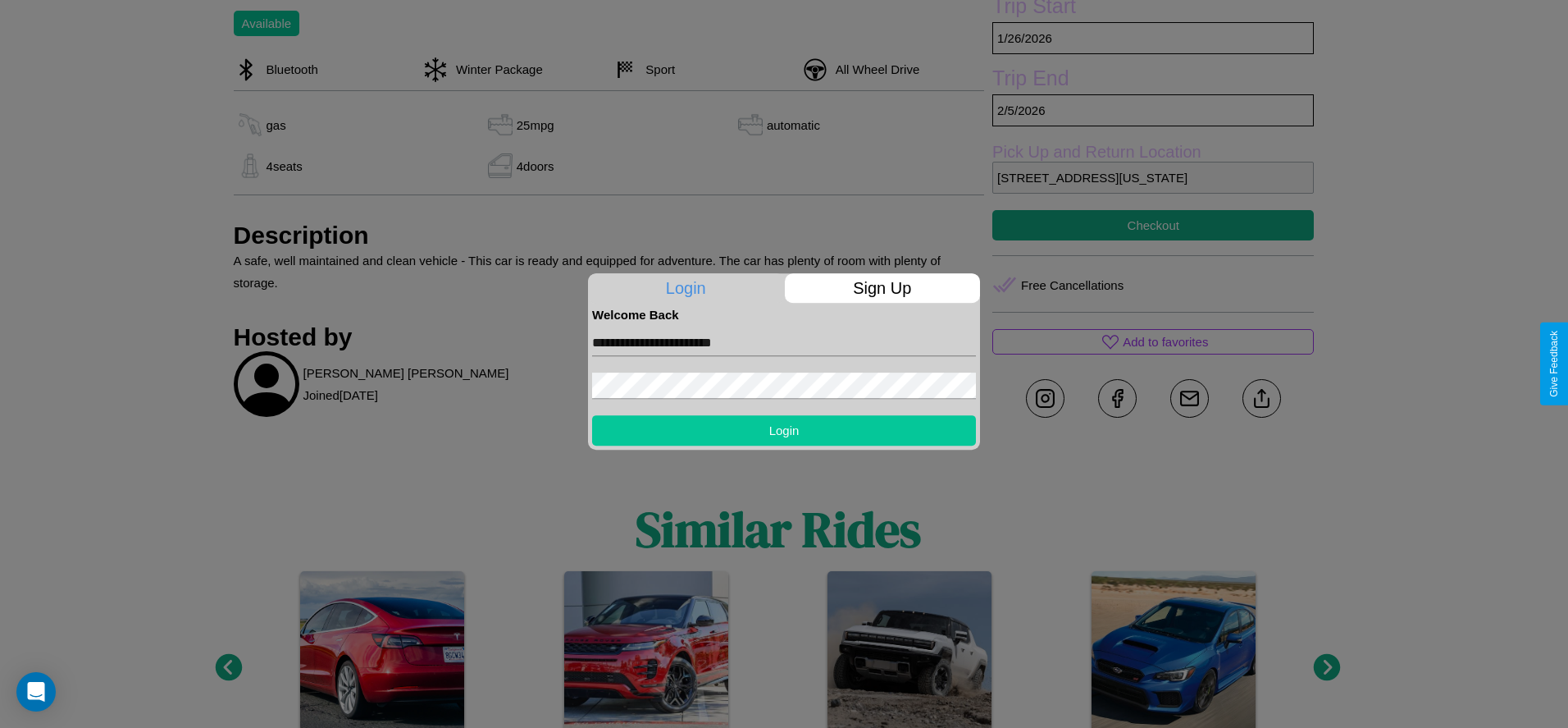
click at [784, 430] on button "Login" at bounding box center [784, 430] width 384 height 31
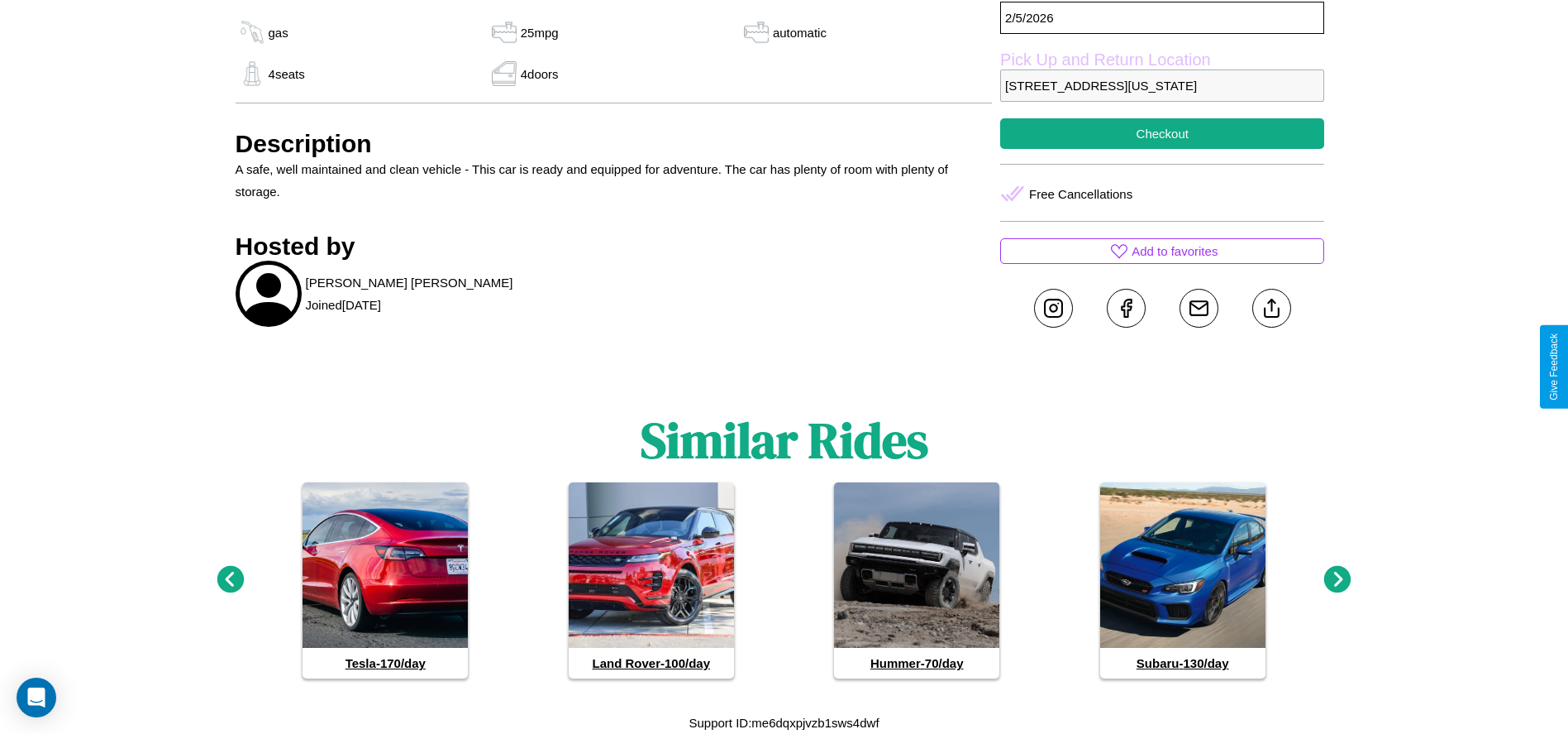
scroll to position [684, 0]
click at [1337, 580] on icon at bounding box center [1337, 579] width 27 height 27
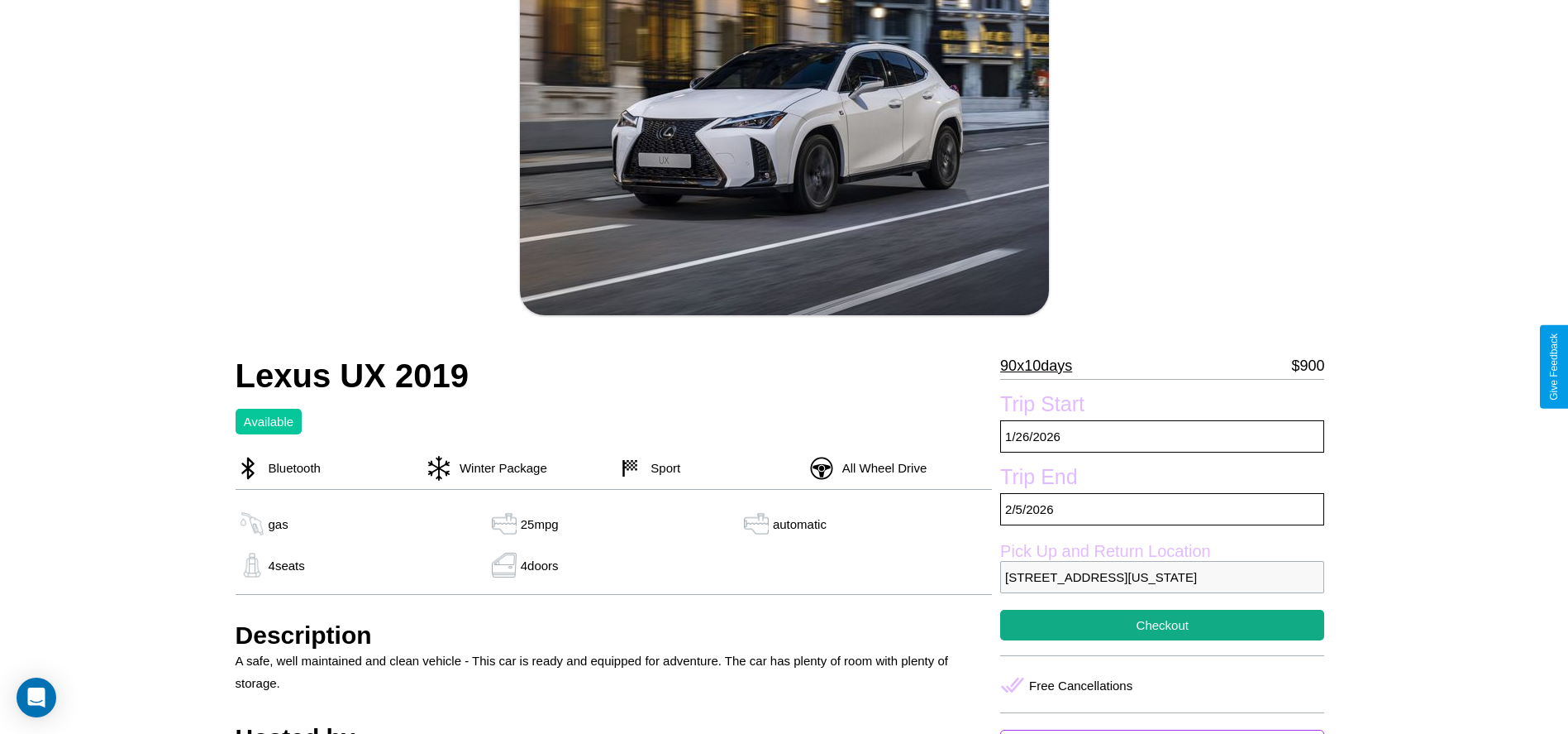
scroll to position [170, 0]
click at [1043, 367] on p "90 x 10 days" at bounding box center [1036, 367] width 72 height 27
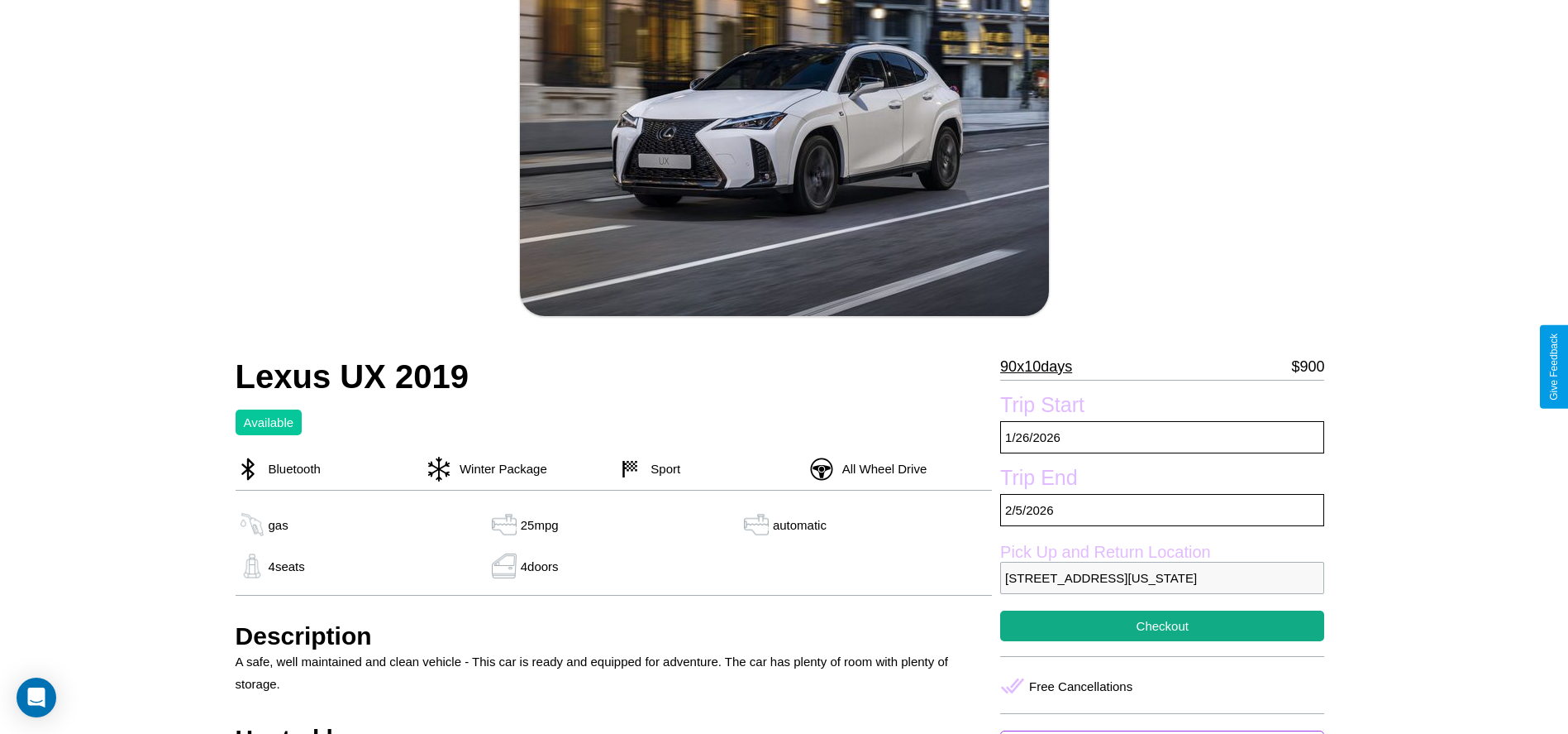
click at [1043, 367] on p "90 x 10 days" at bounding box center [1036, 367] width 72 height 27
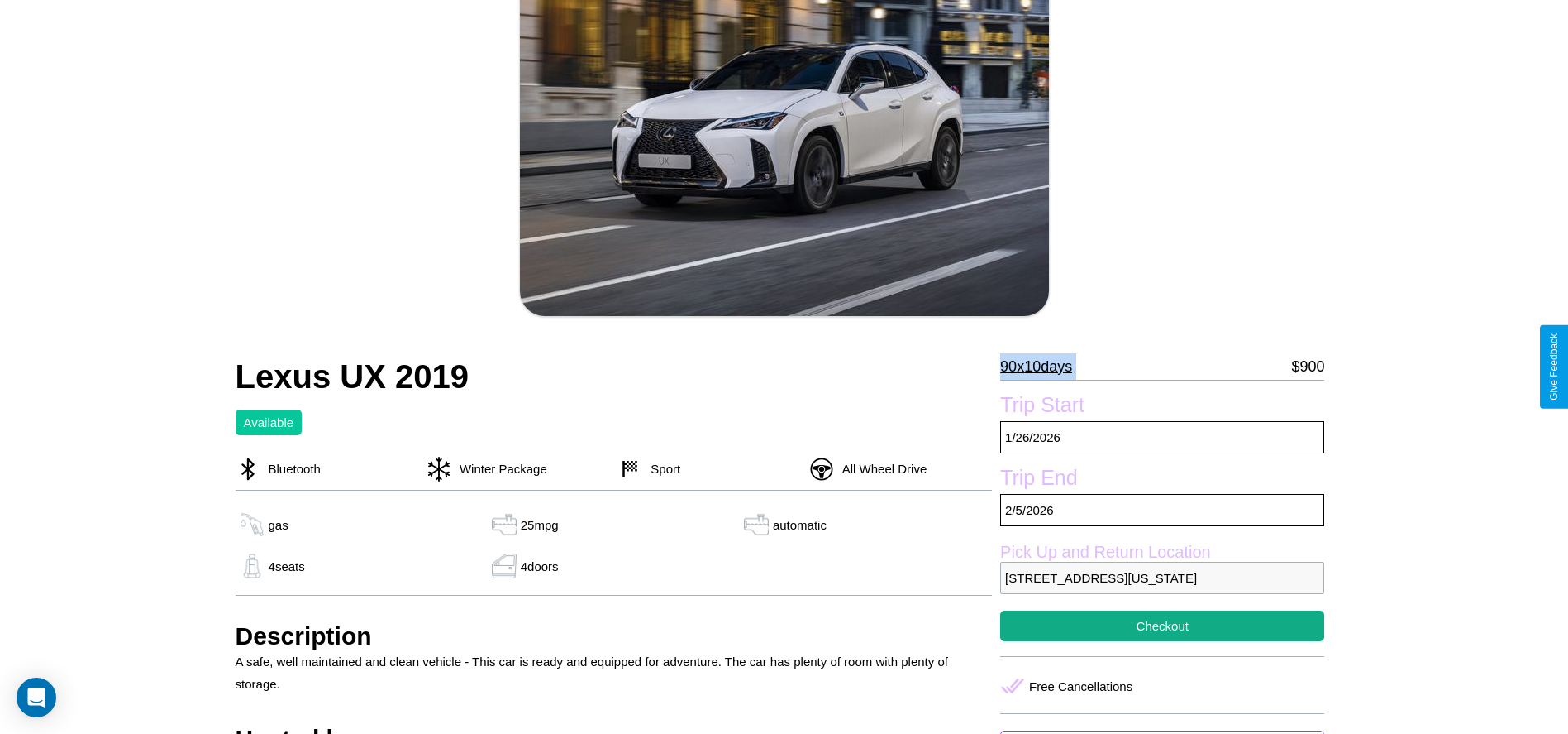
click at [1043, 367] on p "90 x 10 days" at bounding box center [1036, 367] width 72 height 27
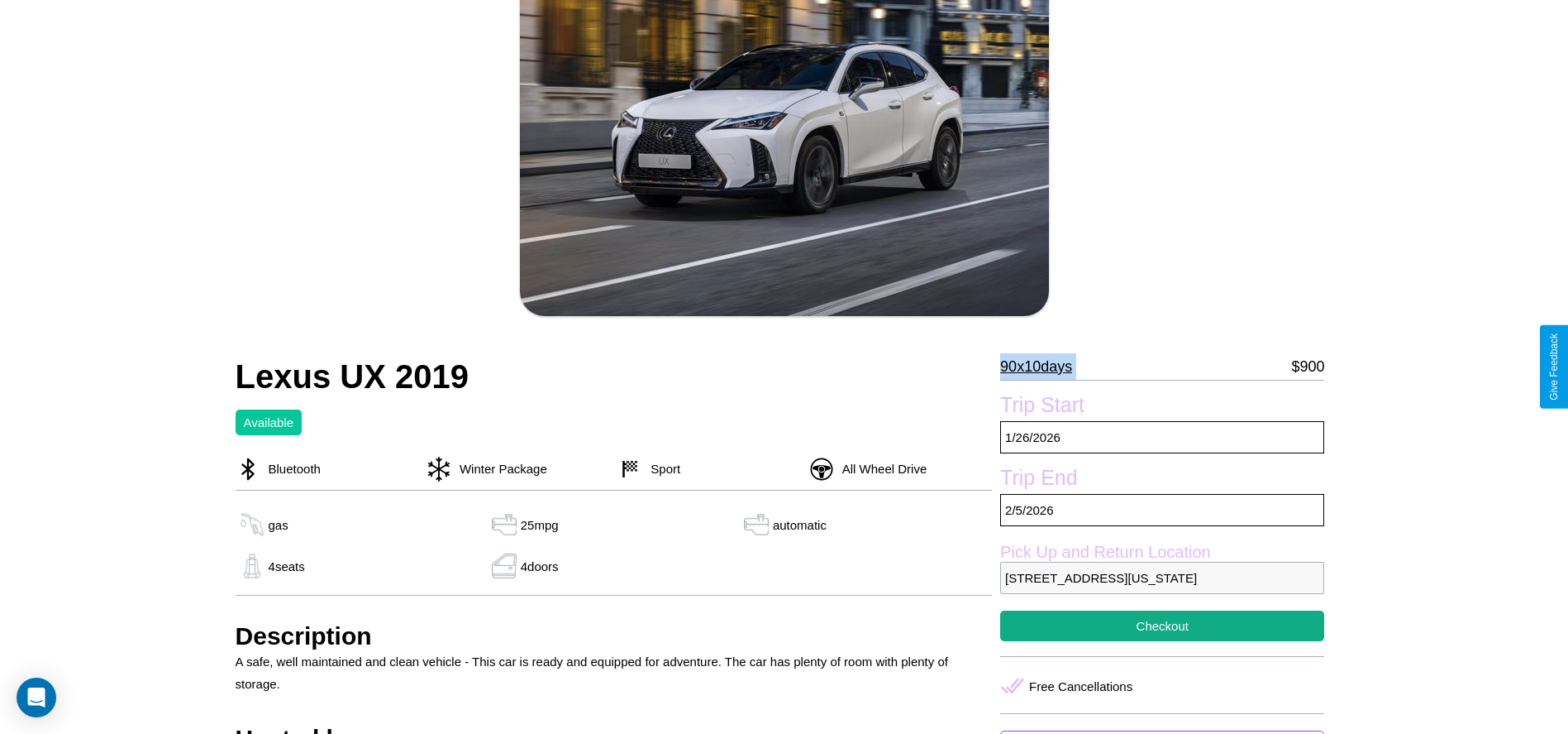
click at [1043, 367] on p "90 x 10 days" at bounding box center [1036, 367] width 72 height 27
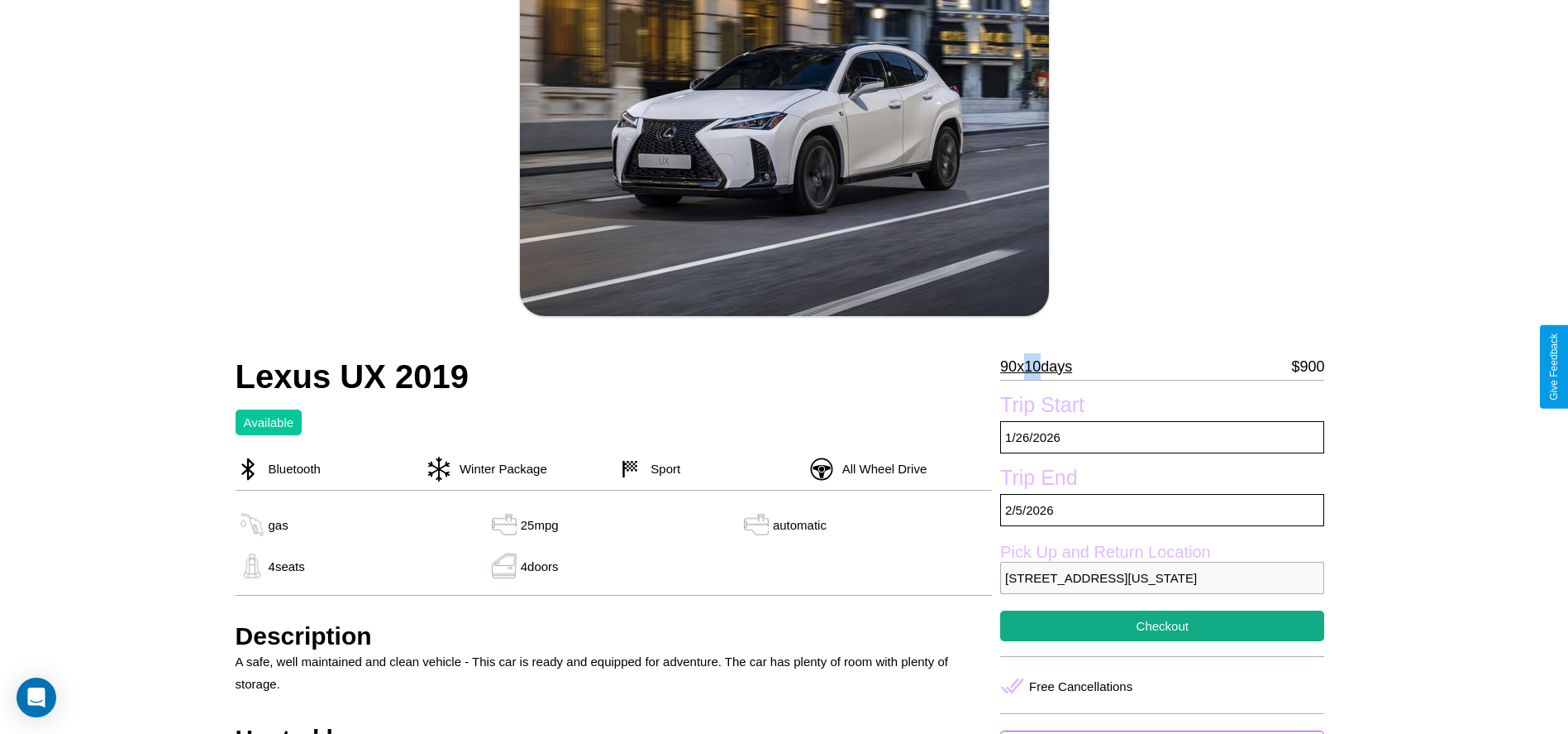
click at [1043, 367] on p "90 x 10 days" at bounding box center [1036, 367] width 72 height 27
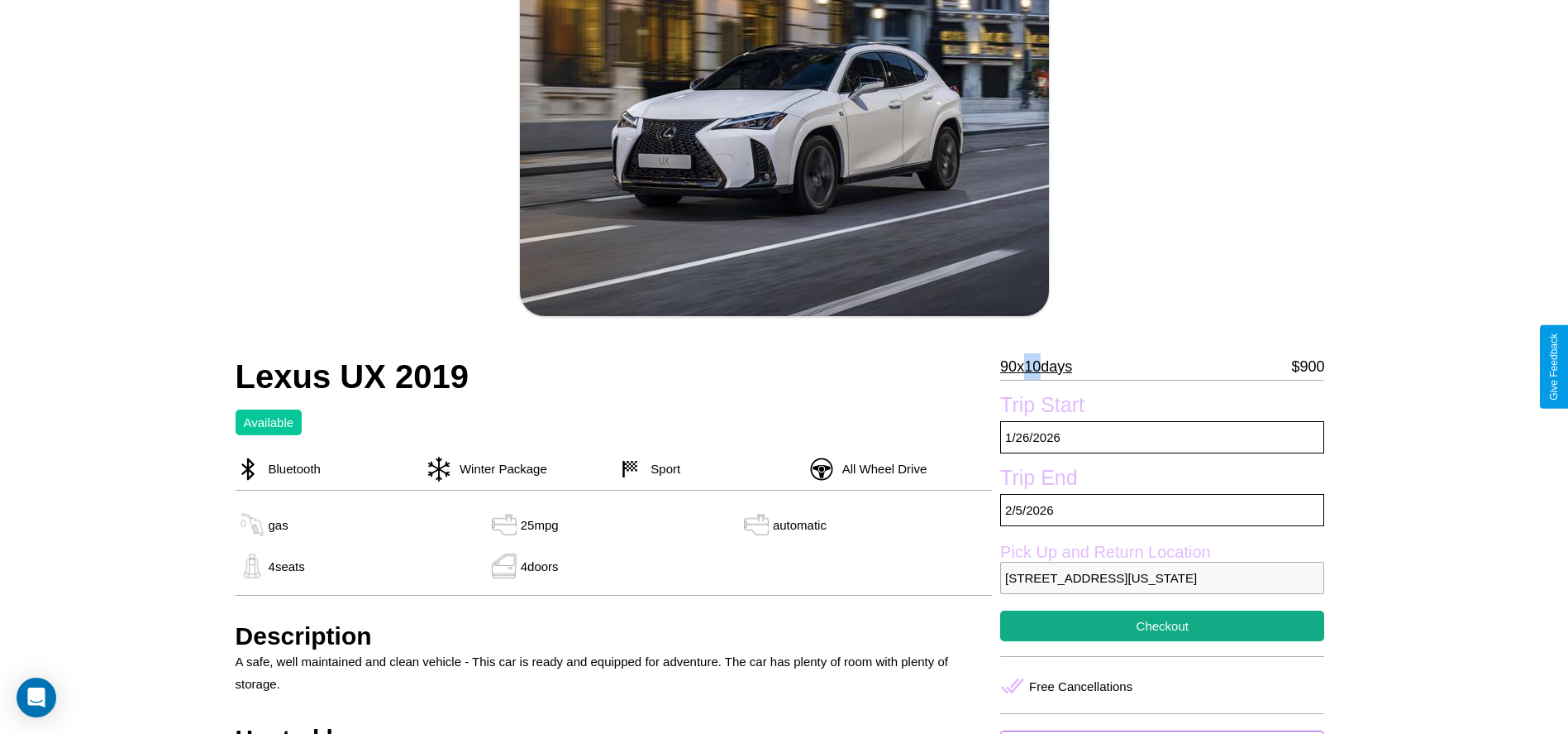
click at [1043, 367] on p "90 x 10 days" at bounding box center [1036, 367] width 72 height 27
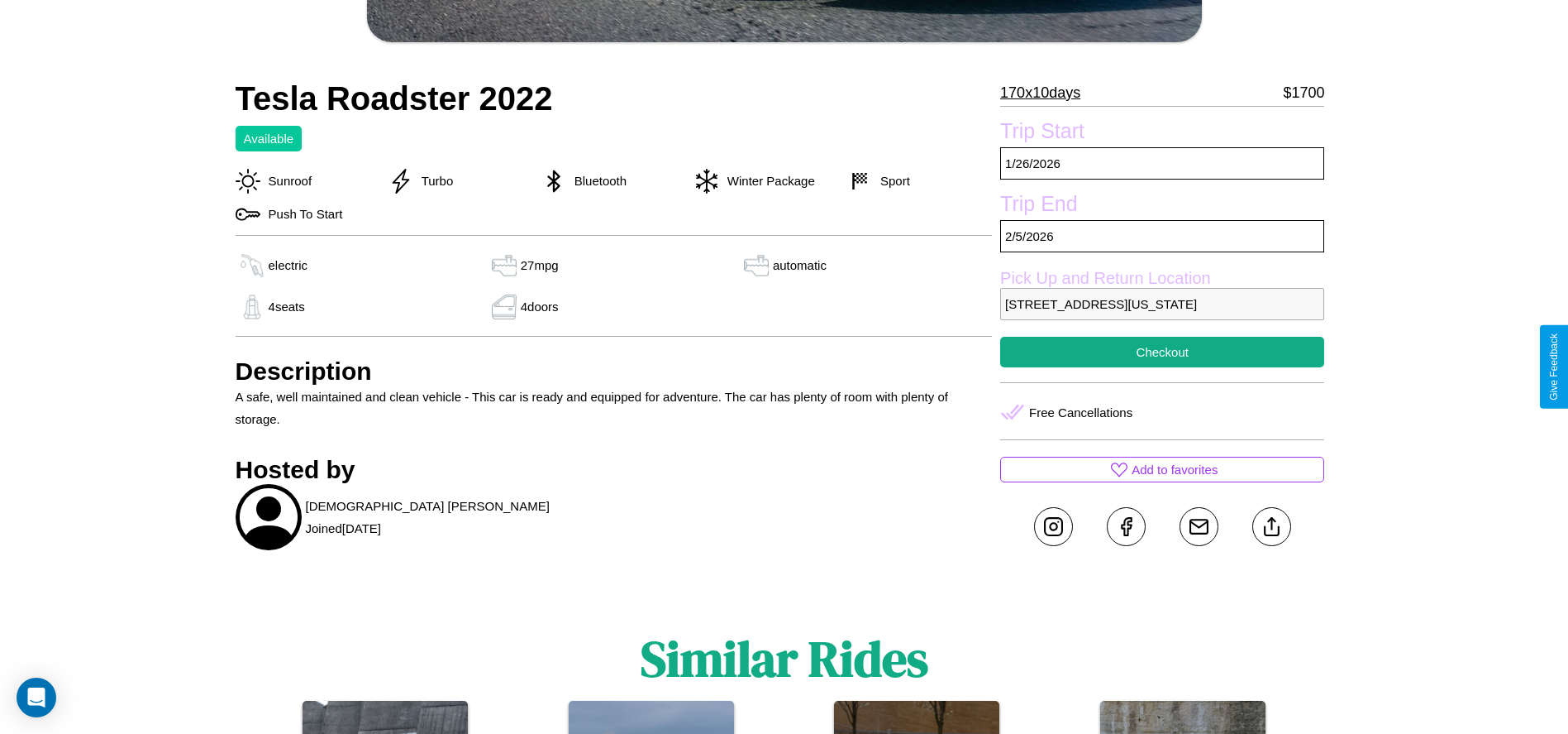
scroll to position [523, 0]
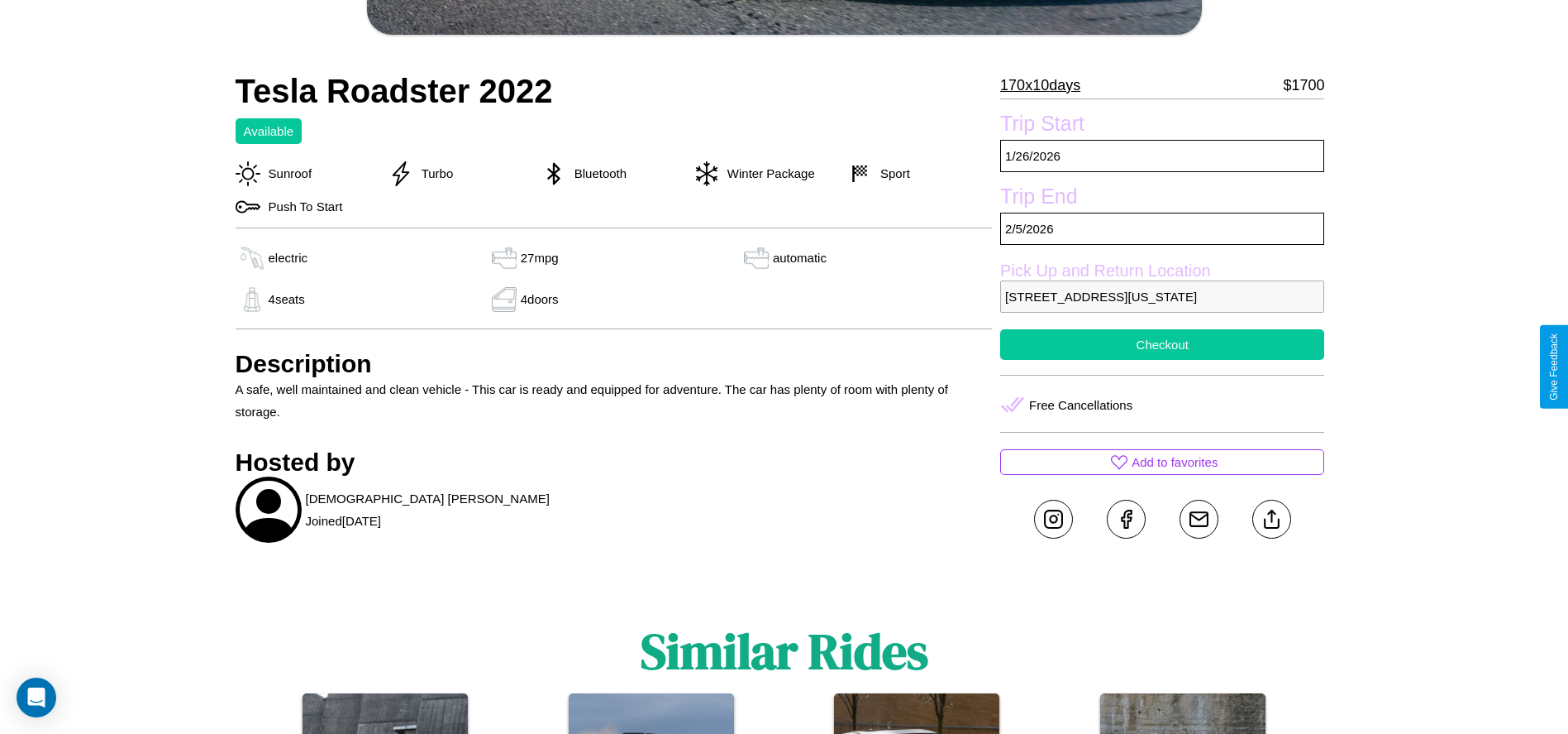
click at [1162, 360] on button "Checkout" at bounding box center [1162, 344] width 324 height 31
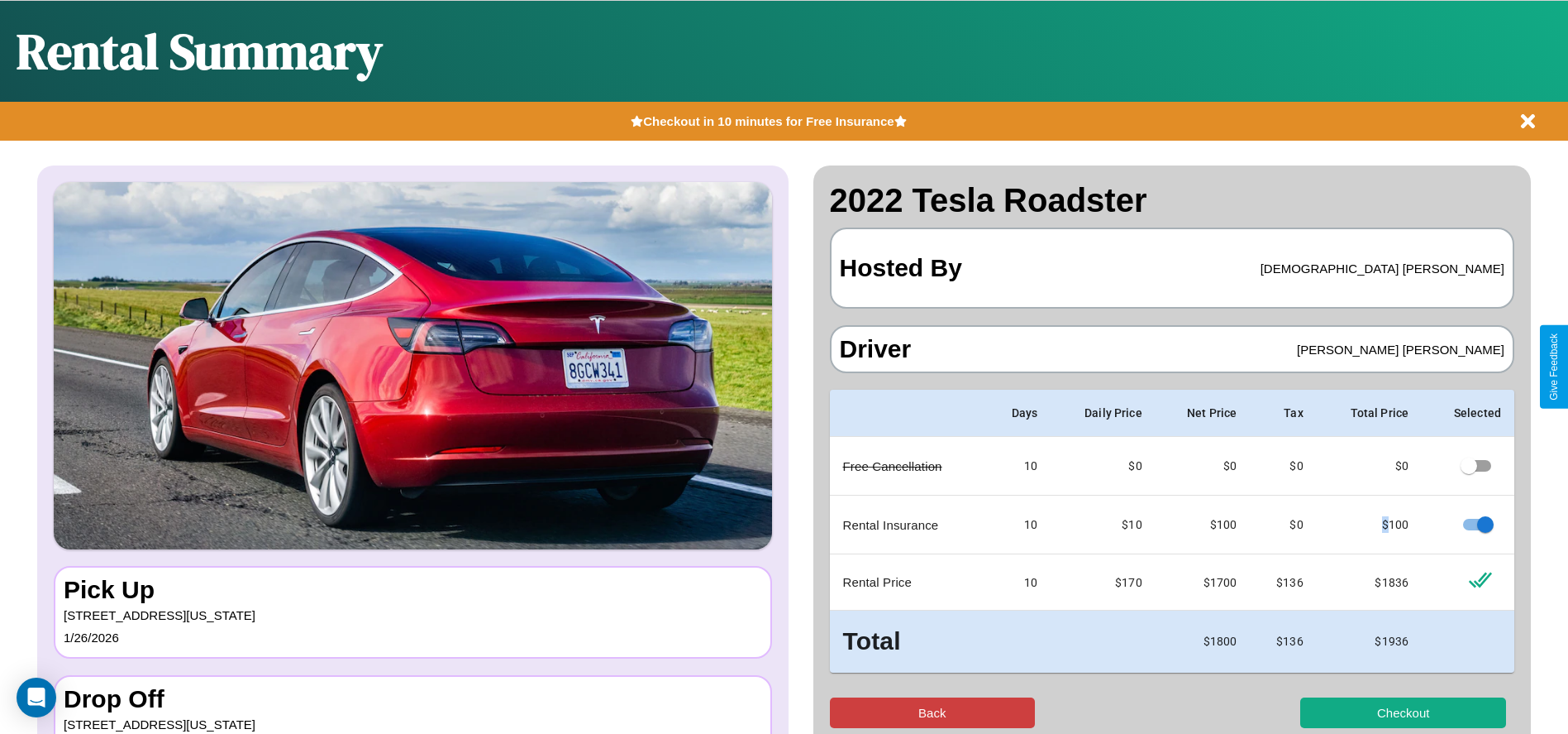
click at [932, 712] on button "Back" at bounding box center [933, 712] width 206 height 31
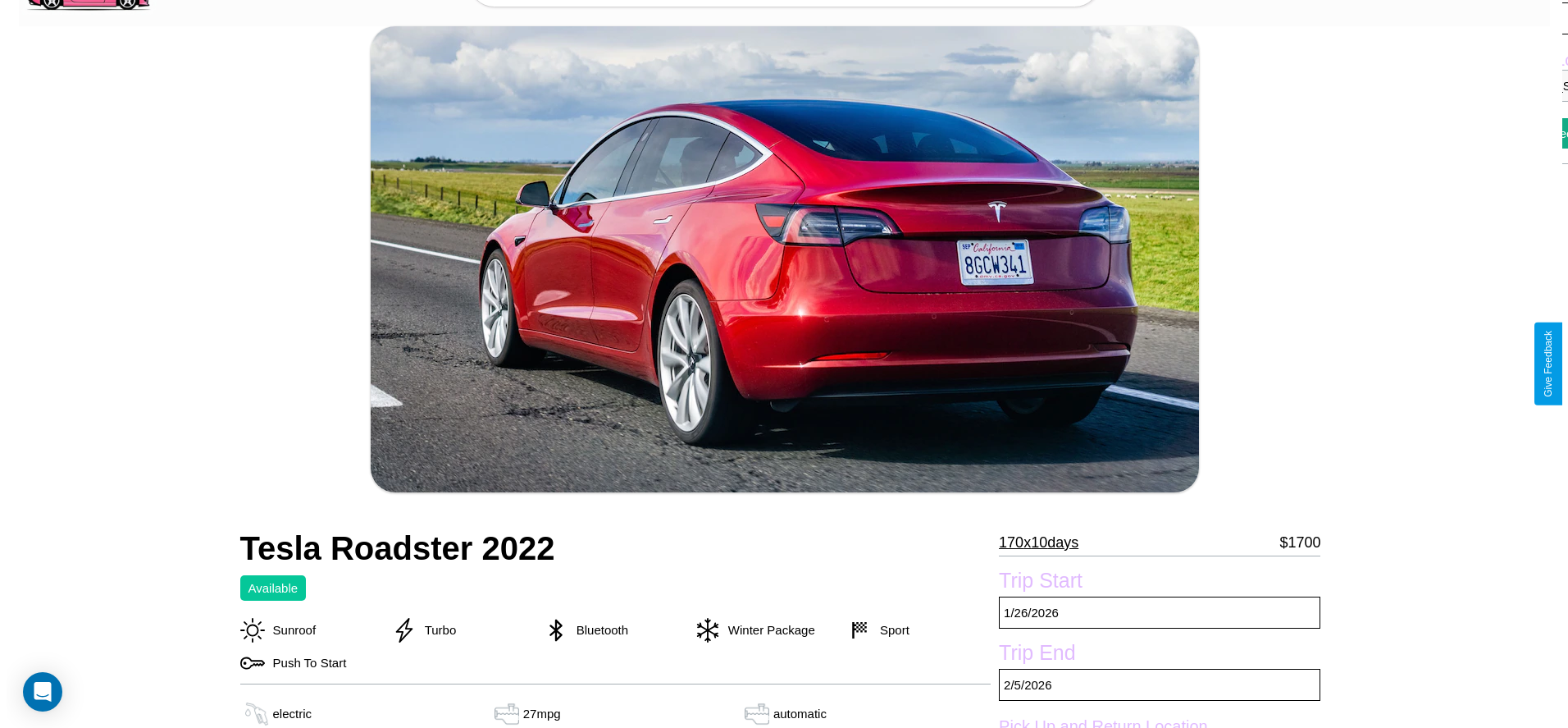
scroll to position [310, 0]
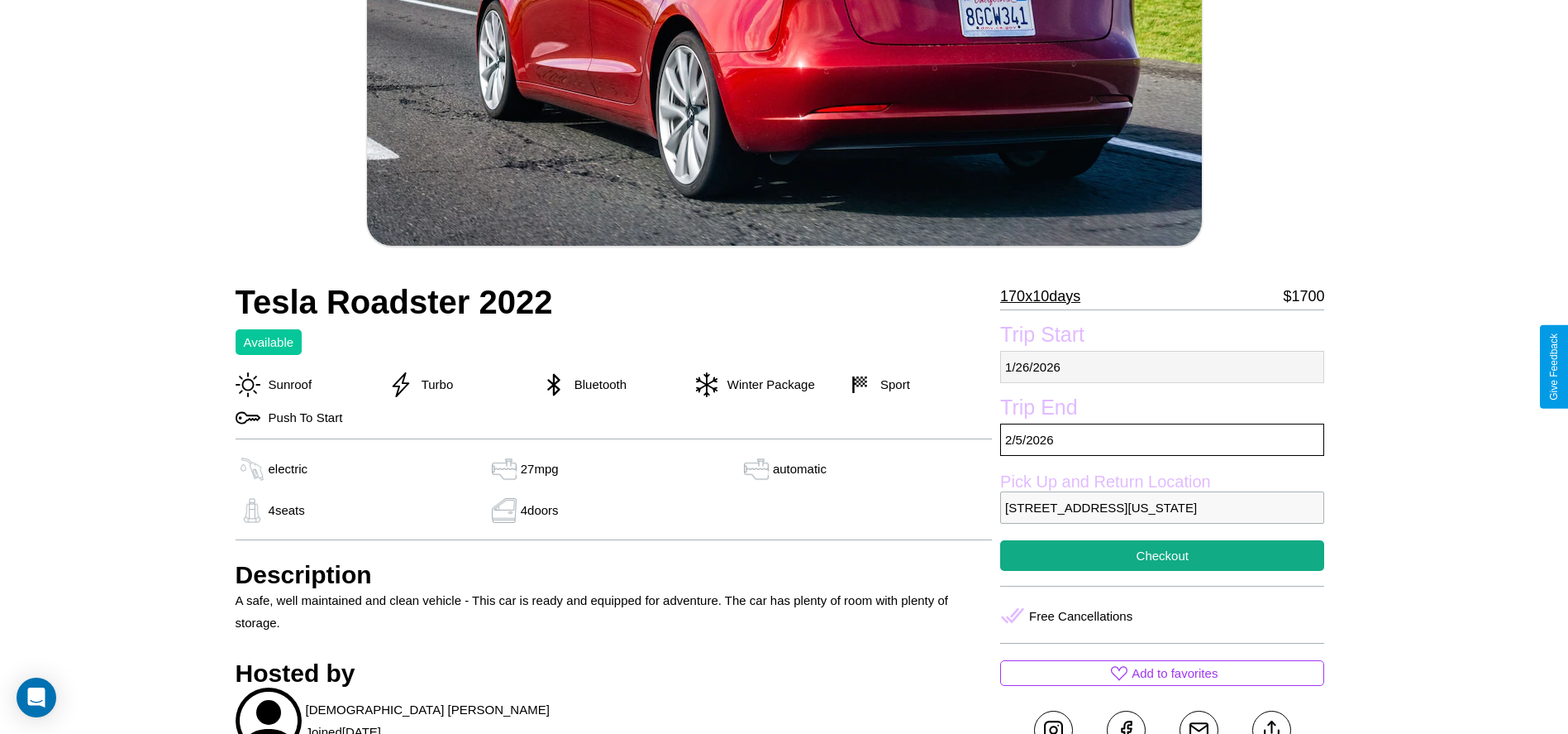
click at [1162, 367] on p "1 / 26 / 2026" at bounding box center [1162, 367] width 324 height 32
select select "*"
select select "****"
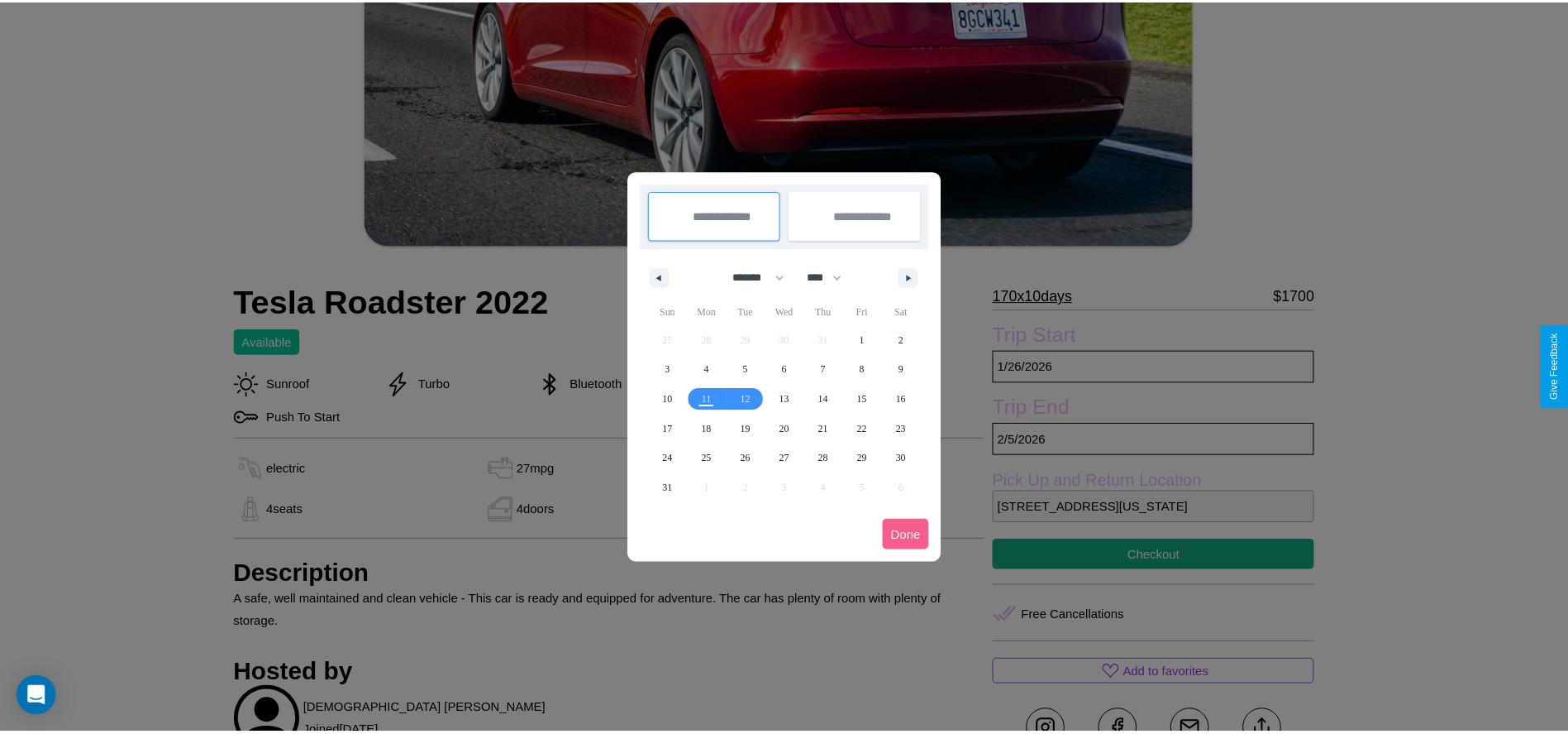
scroll to position [0, 0]
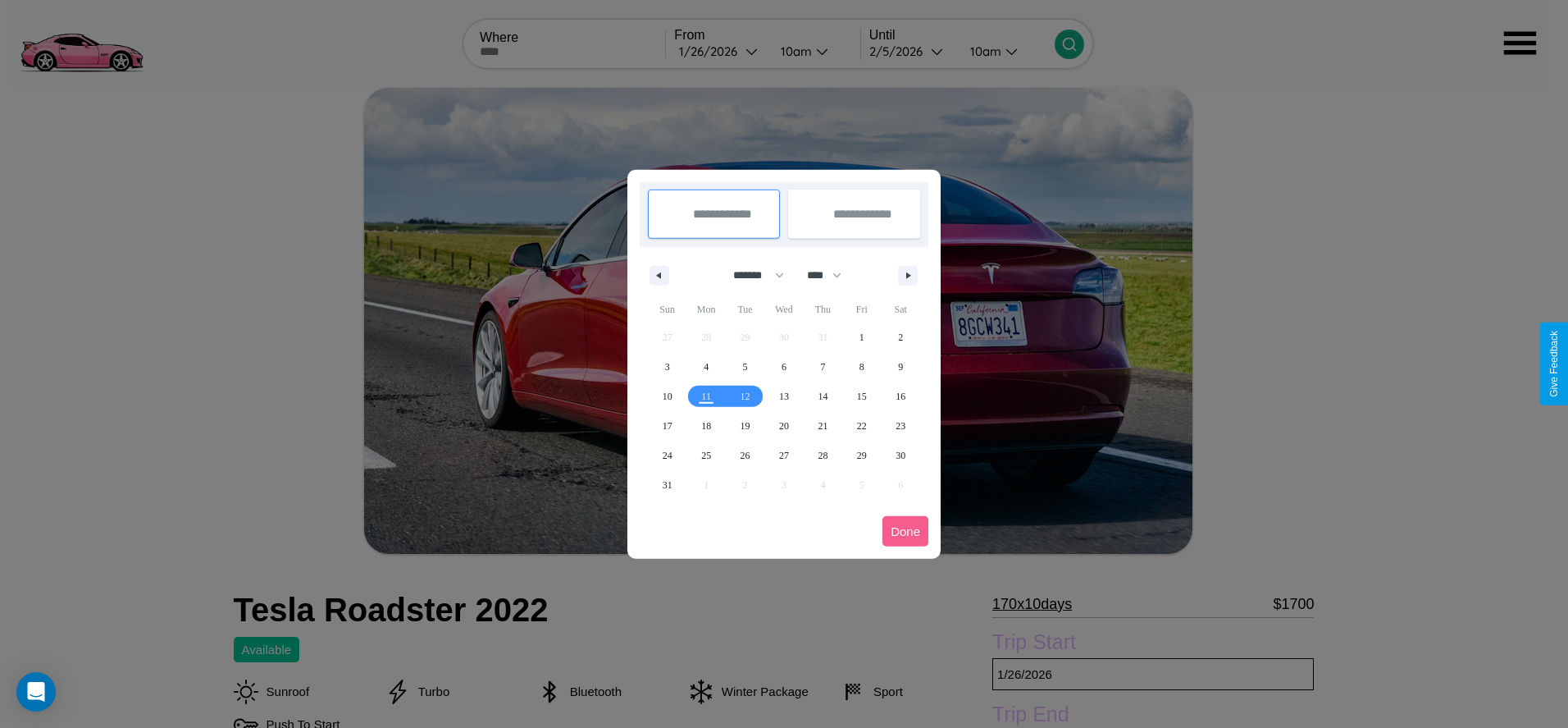
click at [720, 51] on div at bounding box center [784, 364] width 1568 height 728
